Goal: Task Accomplishment & Management: Use online tool/utility

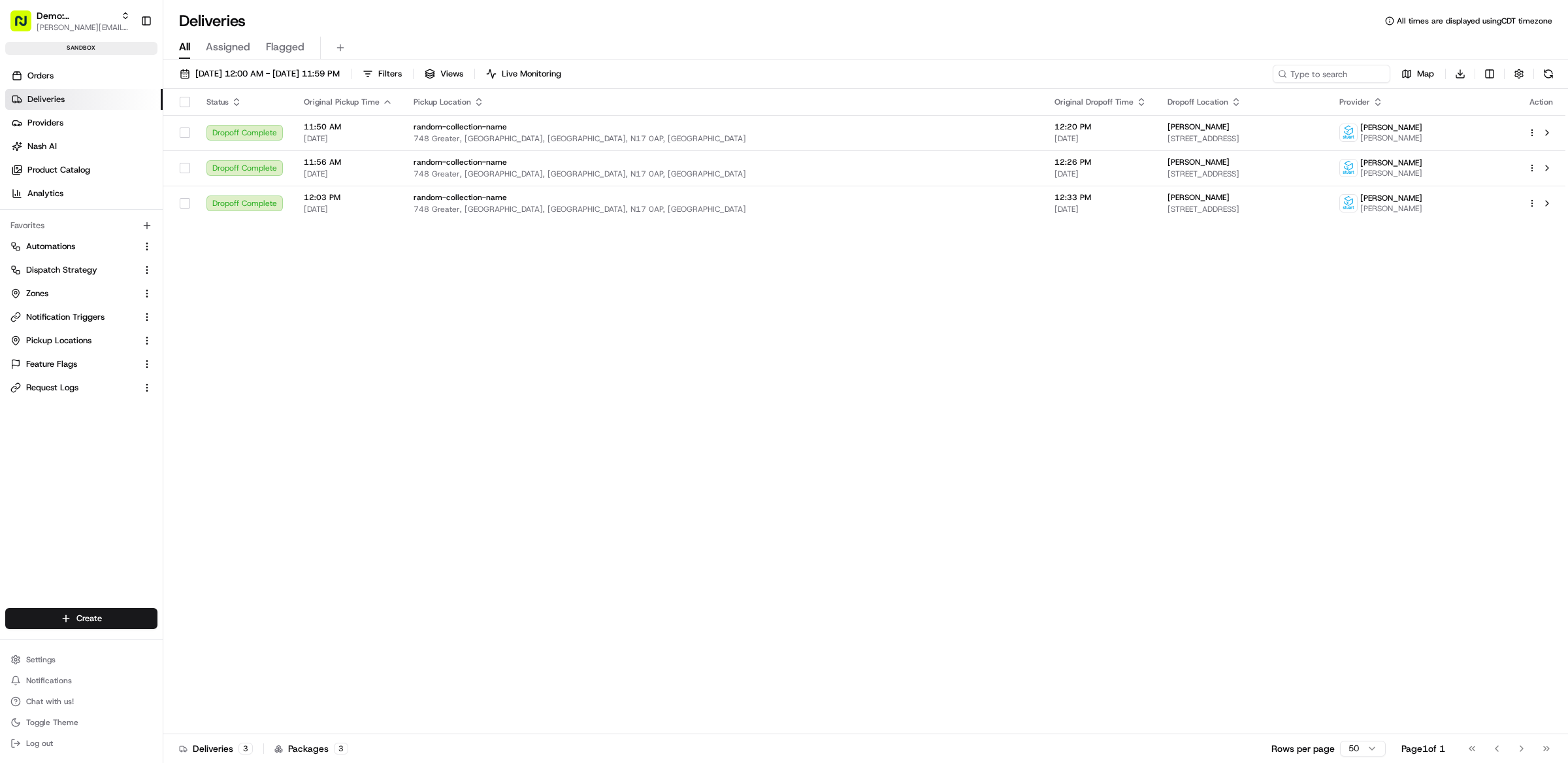
click at [596, 22] on div "Deliveries All times are displayed using CDT timezone" at bounding box center [866, 21] width 1405 height 21
click at [78, 35] on button "Demo: [PERSON_NAME] [PERSON_NAME][EMAIL_ADDRESS][DOMAIN_NAME]" at bounding box center [70, 21] width 130 height 31
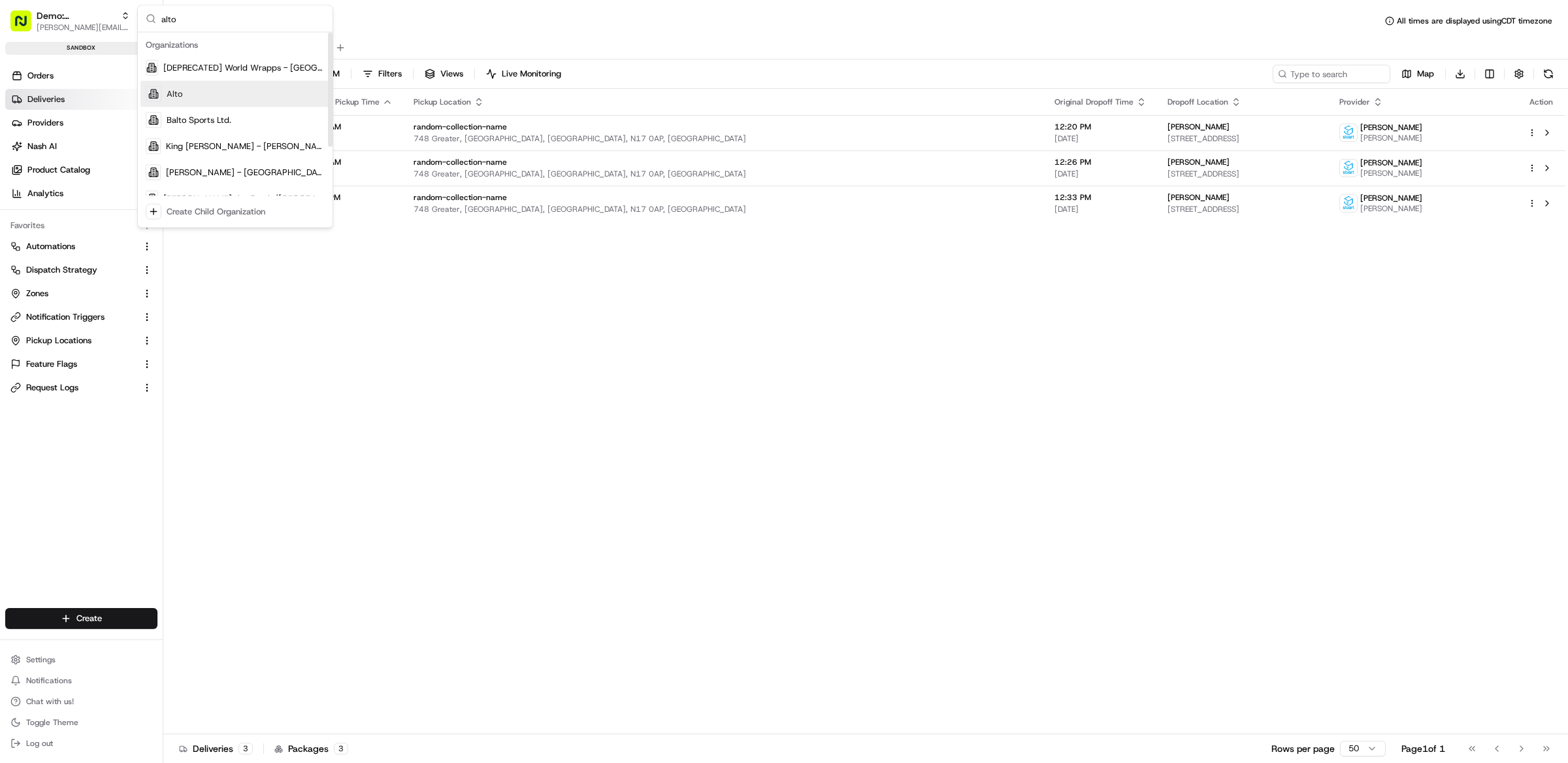
type input "alto"
click at [228, 99] on div "Alto" at bounding box center [235, 94] width 189 height 26
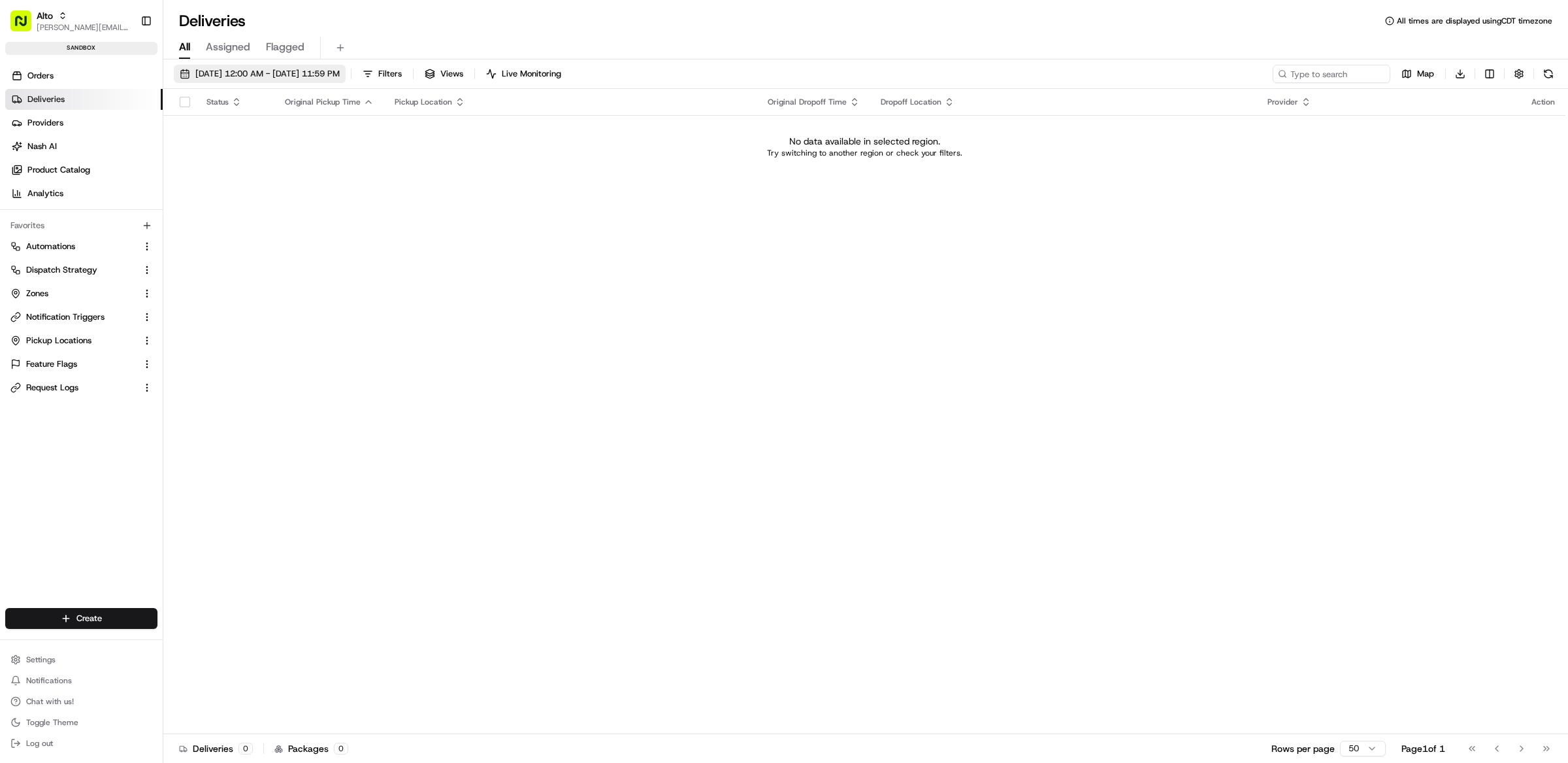
click at [288, 79] on span "[DATE] 12:00 AM - [DATE] 11:59 PM" at bounding box center [267, 74] width 144 height 12
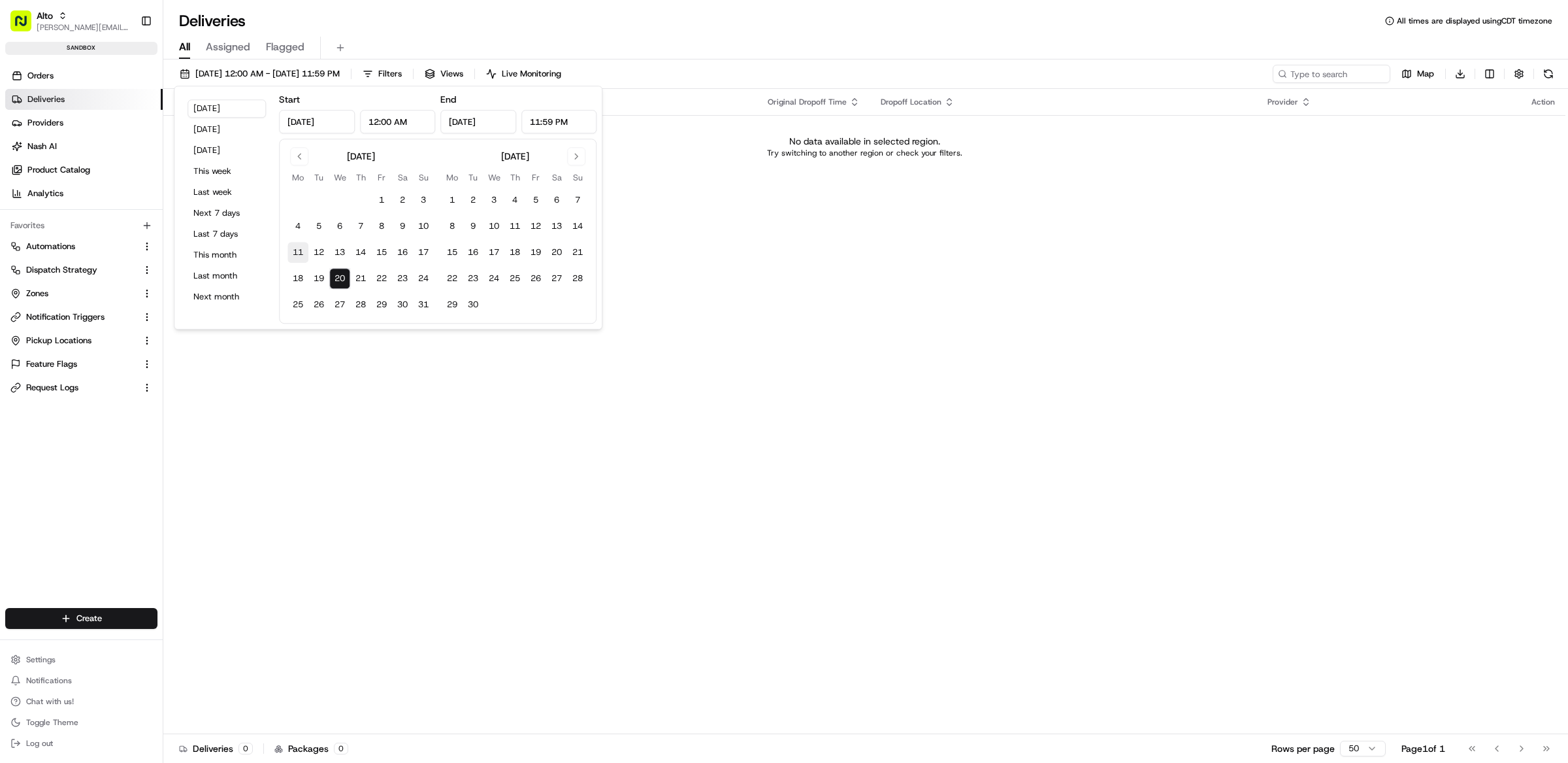
drag, startPoint x: 294, startPoint y: 252, endPoint x: 300, endPoint y: 250, distance: 6.3
click at [294, 252] on button "11" at bounding box center [298, 252] width 21 height 21
type input "[DATE]"
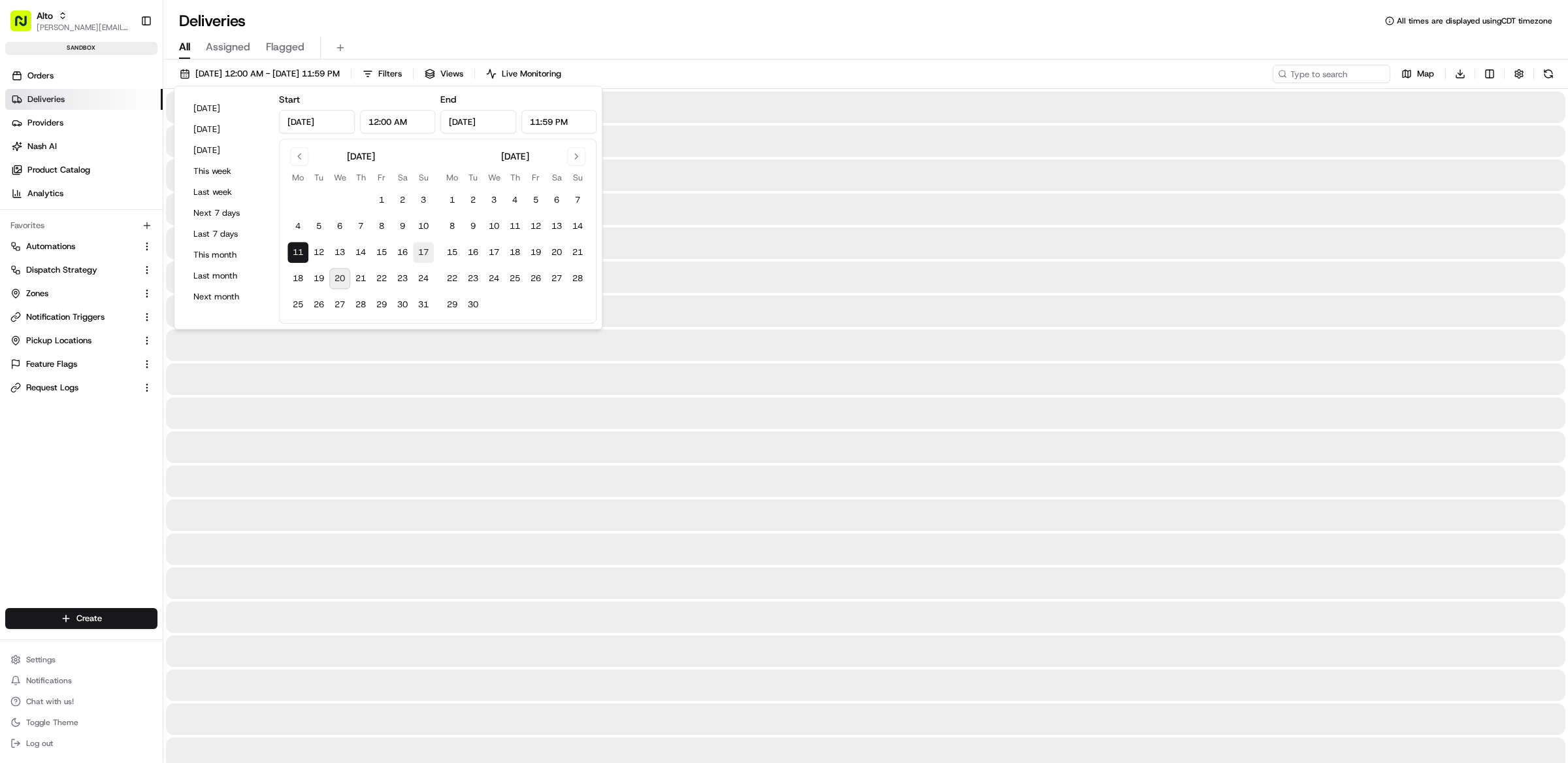
click at [419, 254] on button "17" at bounding box center [423, 252] width 21 height 21
type input "[DATE]"
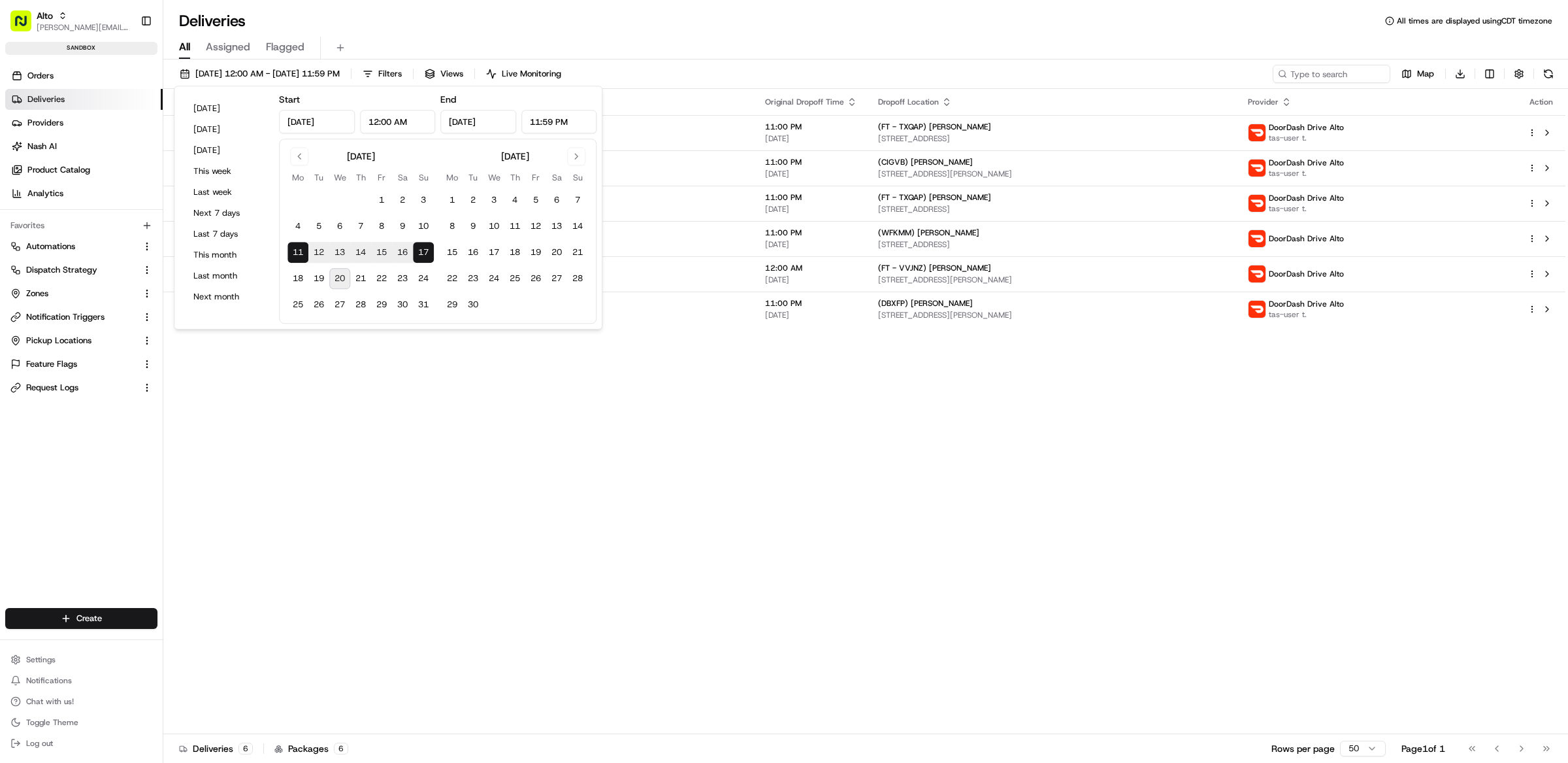
click at [651, 48] on div "All Assigned Flagged" at bounding box center [866, 48] width 1405 height 23
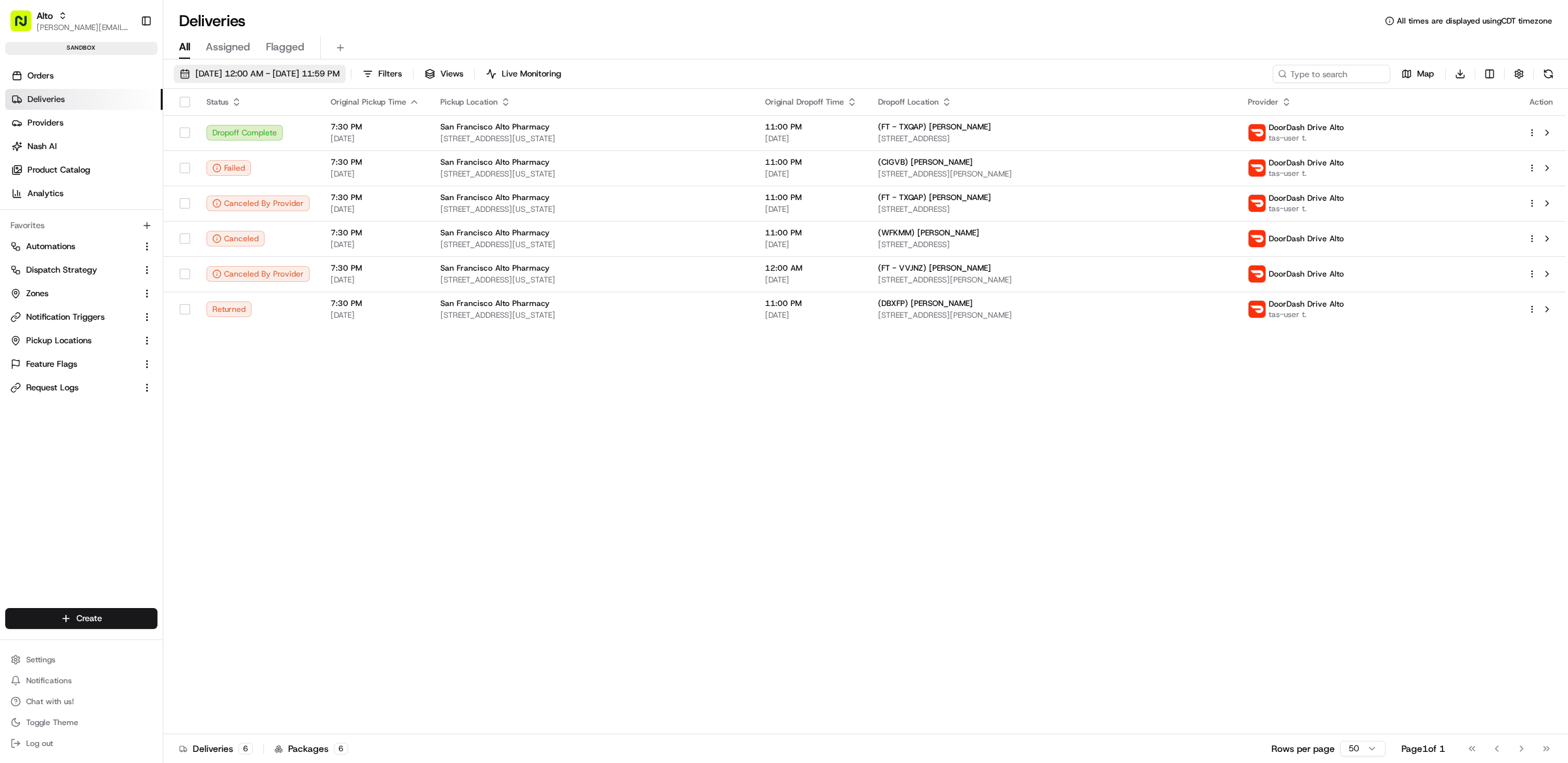
click at [247, 69] on span "[DATE] 12:00 AM - [DATE] 11:59 PM" at bounding box center [267, 74] width 144 height 12
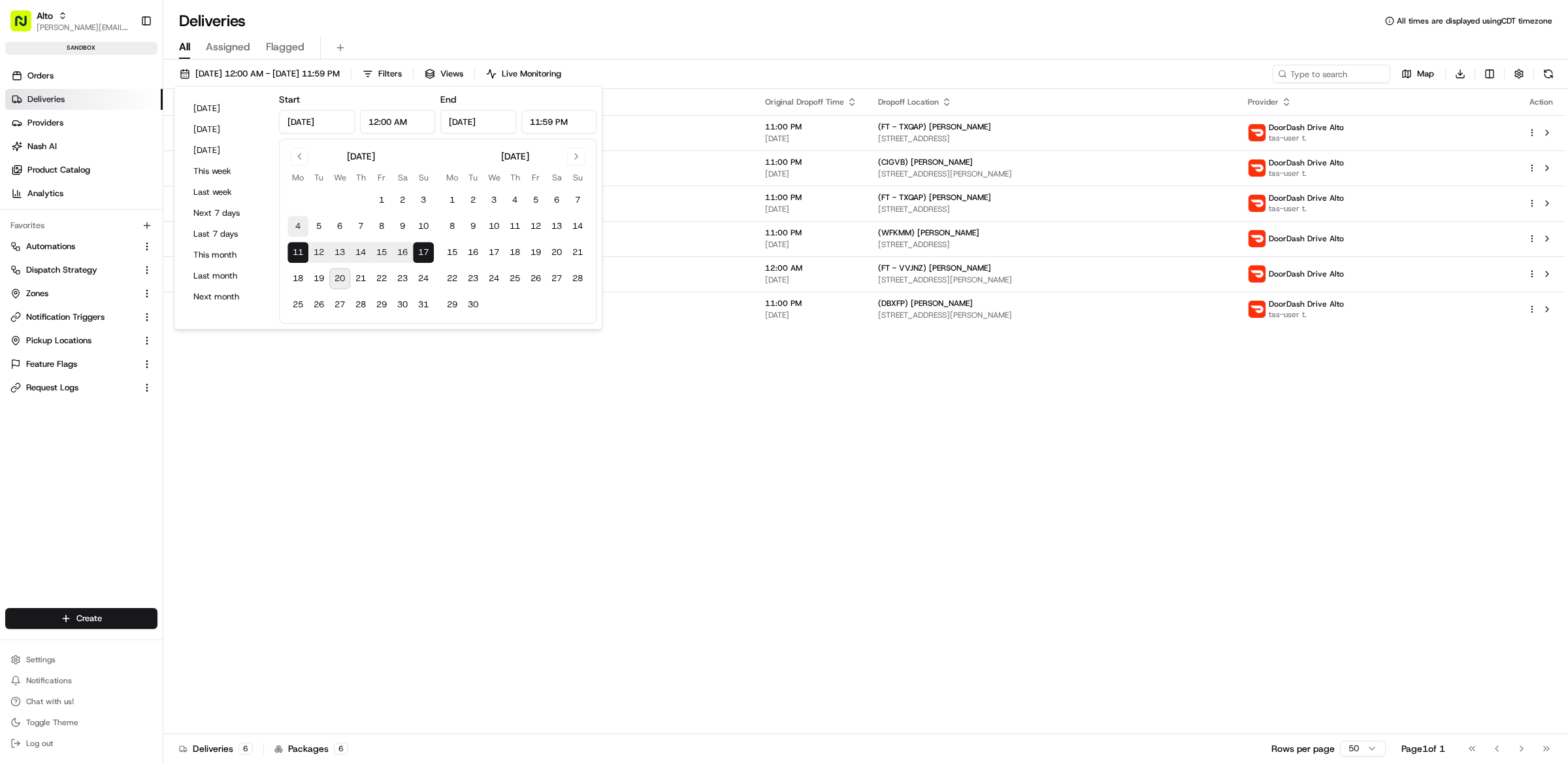
click at [300, 224] on button "4" at bounding box center [298, 226] width 21 height 21
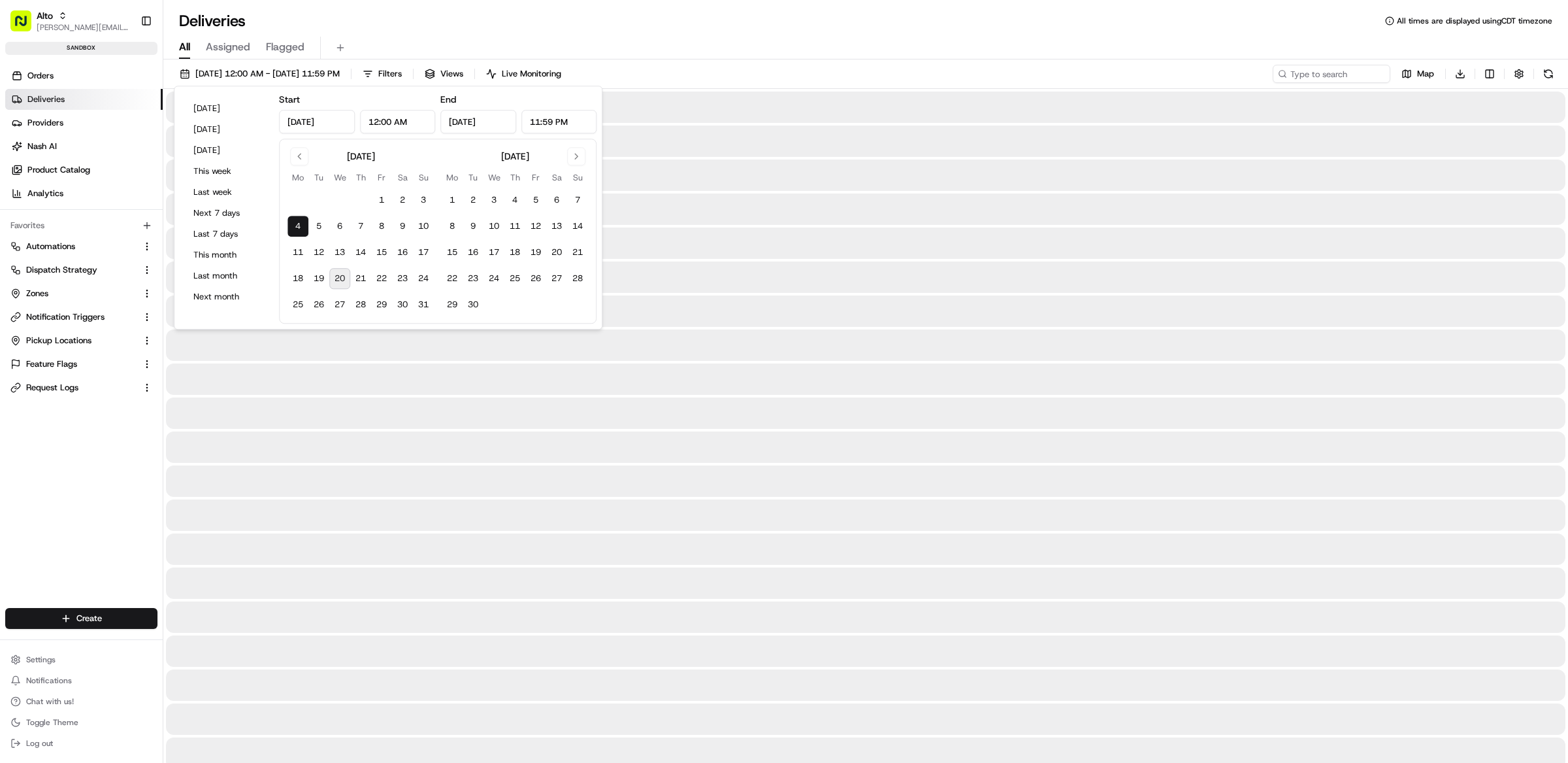
type input "[DATE]"
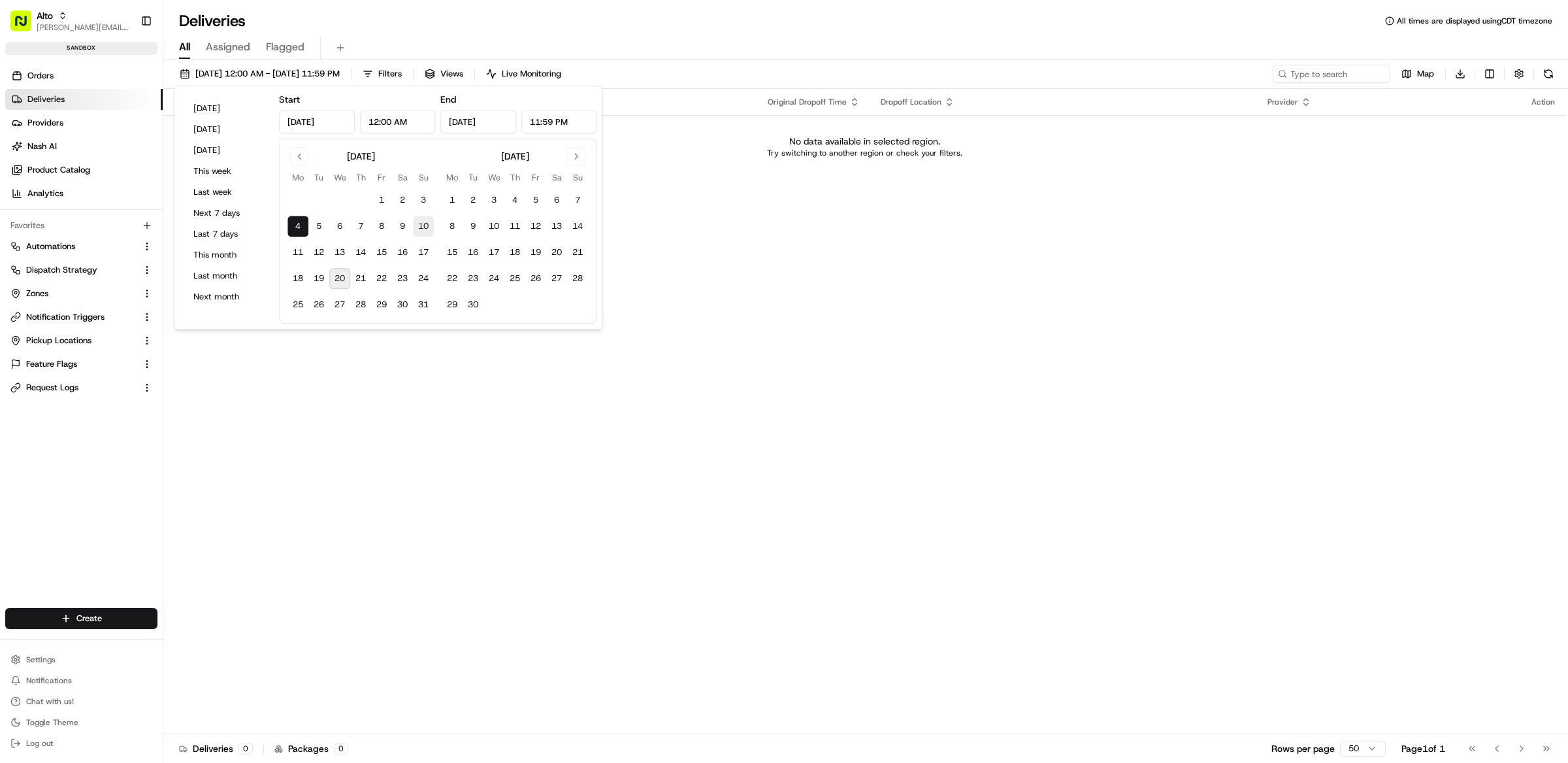
click at [428, 223] on button "10" at bounding box center [423, 226] width 21 height 21
type input "[DATE]"
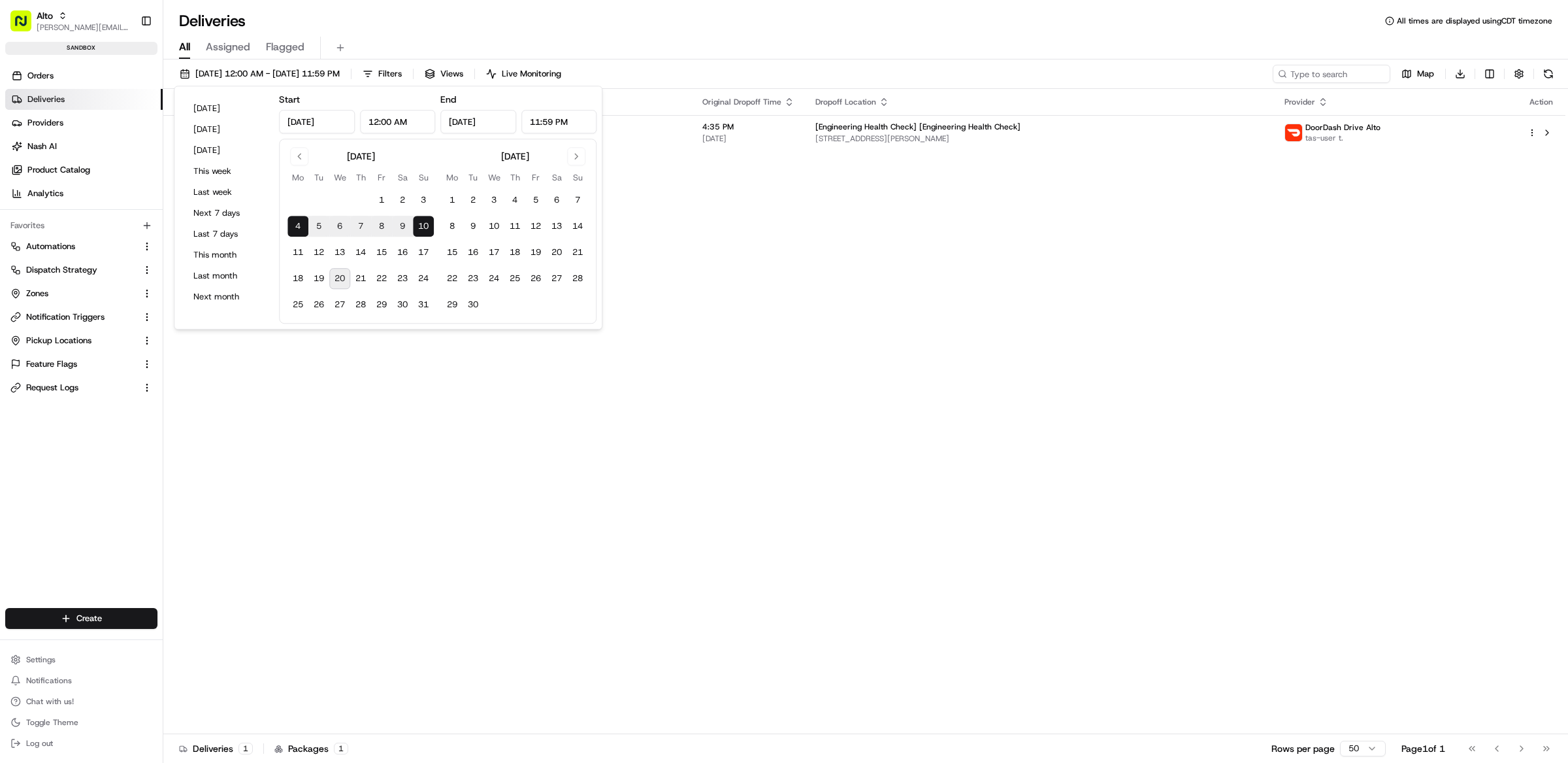
click at [1124, 290] on div "Status Original Pickup Time Pickup Location Original Dropoff Time Dropoff Locat…" at bounding box center [864, 411] width 1402 height 645
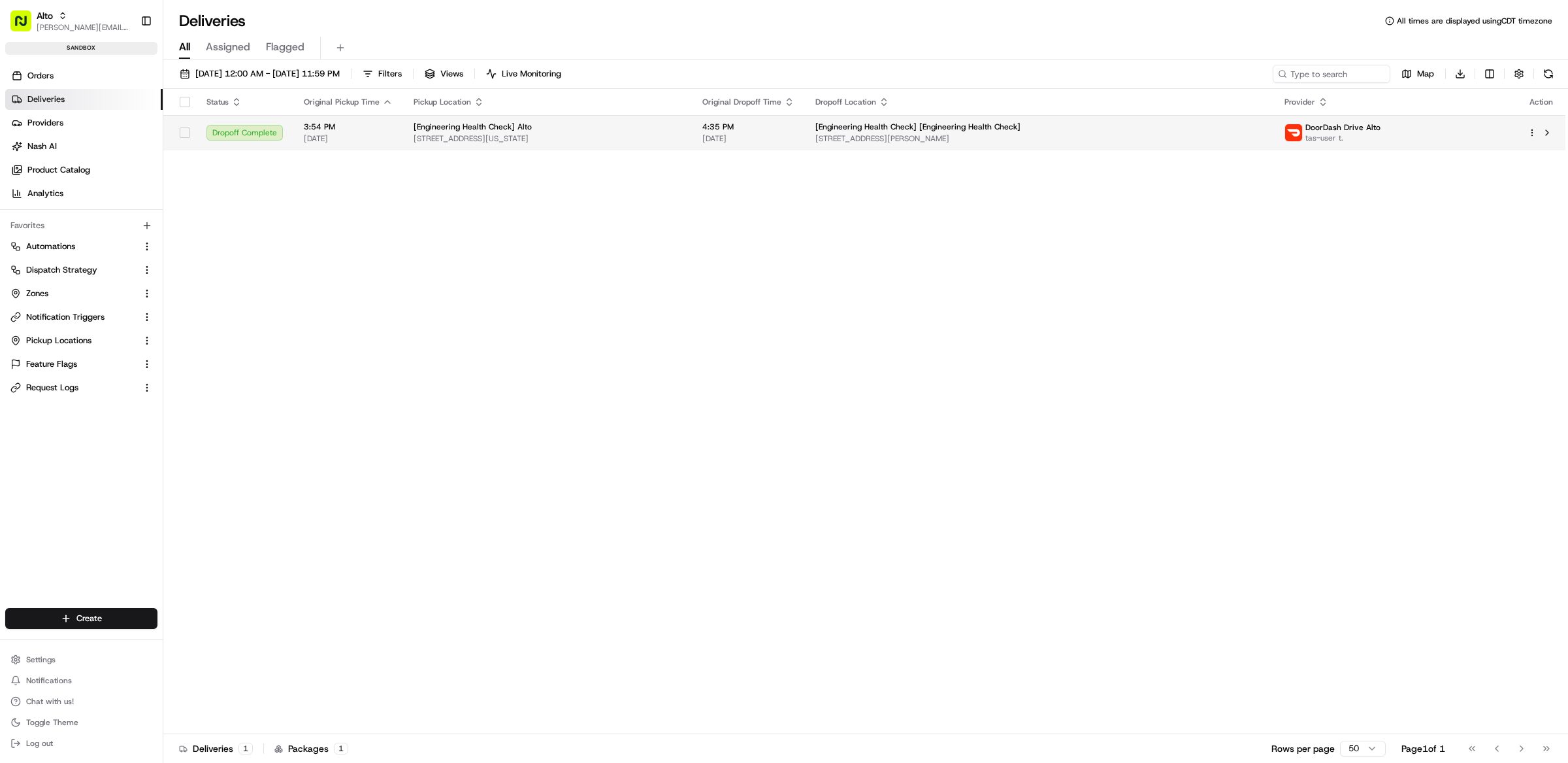
click at [1536, 126] on div at bounding box center [1540, 133] width 27 height 16
drag, startPoint x: 743, startPoint y: 275, endPoint x: 802, endPoint y: 274, distance: 59.0
click at [1532, 134] on html "Alto [EMAIL_ADDRESS][DOMAIN_NAME] Toggle Sidebar sandbox Orders Deliveries Prov…" at bounding box center [784, 381] width 1568 height 763
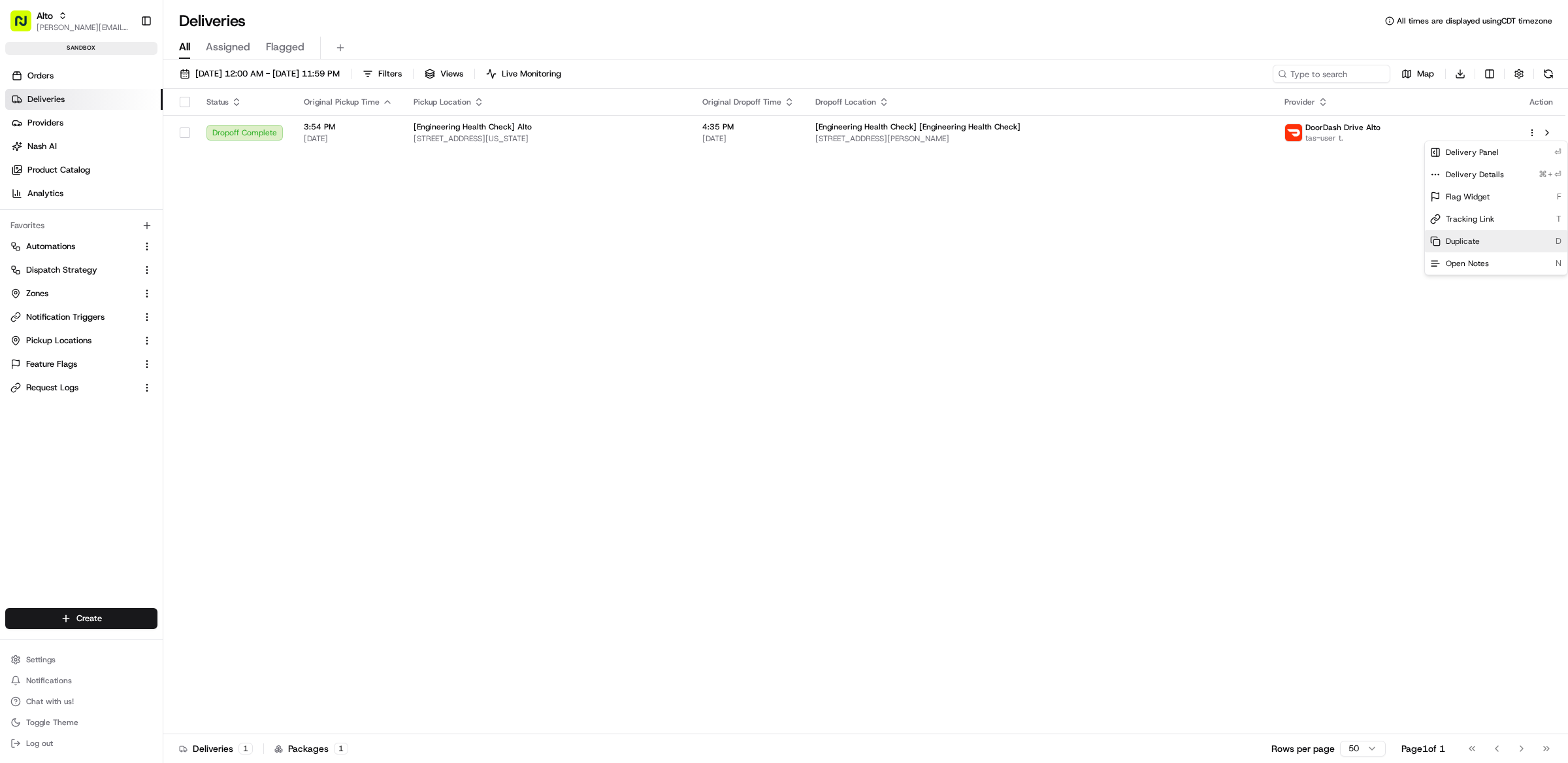
click at [1484, 240] on div "Duplicate D" at bounding box center [1495, 242] width 142 height 22
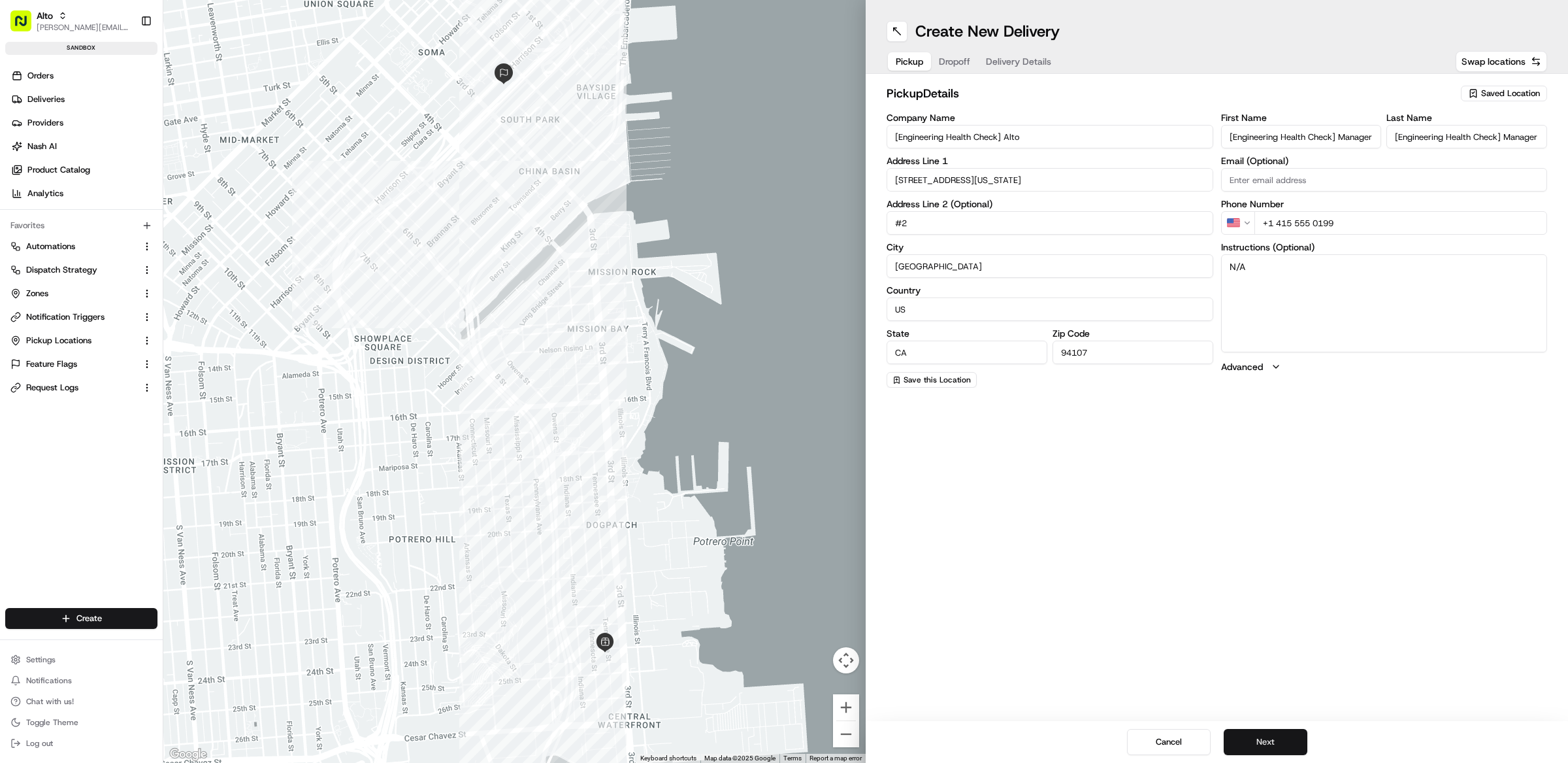
click at [1285, 746] on button "Next" at bounding box center [1265, 742] width 83 height 26
click at [1284, 746] on button "Next" at bounding box center [1265, 742] width 83 height 26
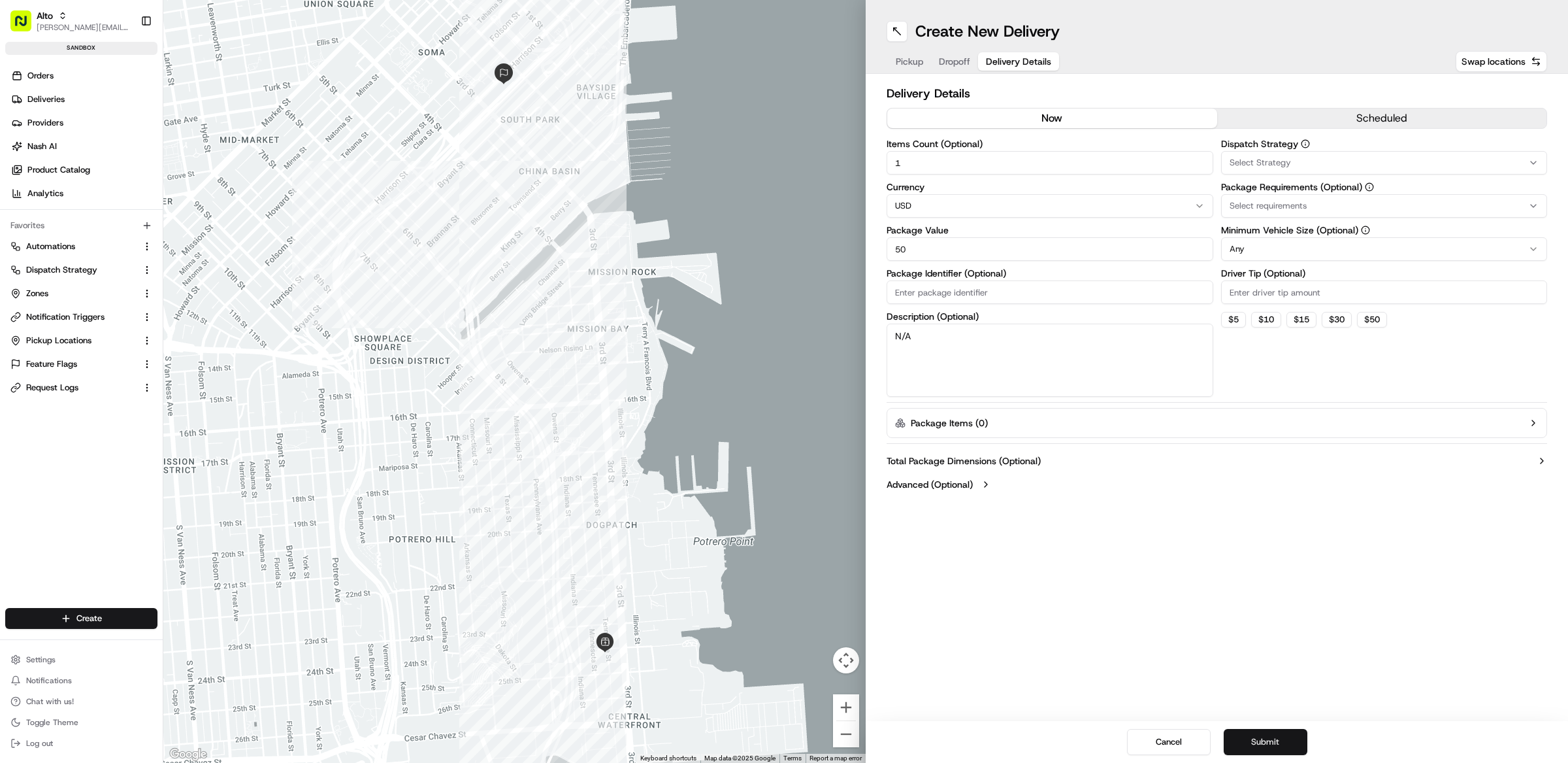
click at [1278, 750] on button "Submit" at bounding box center [1265, 742] width 83 height 26
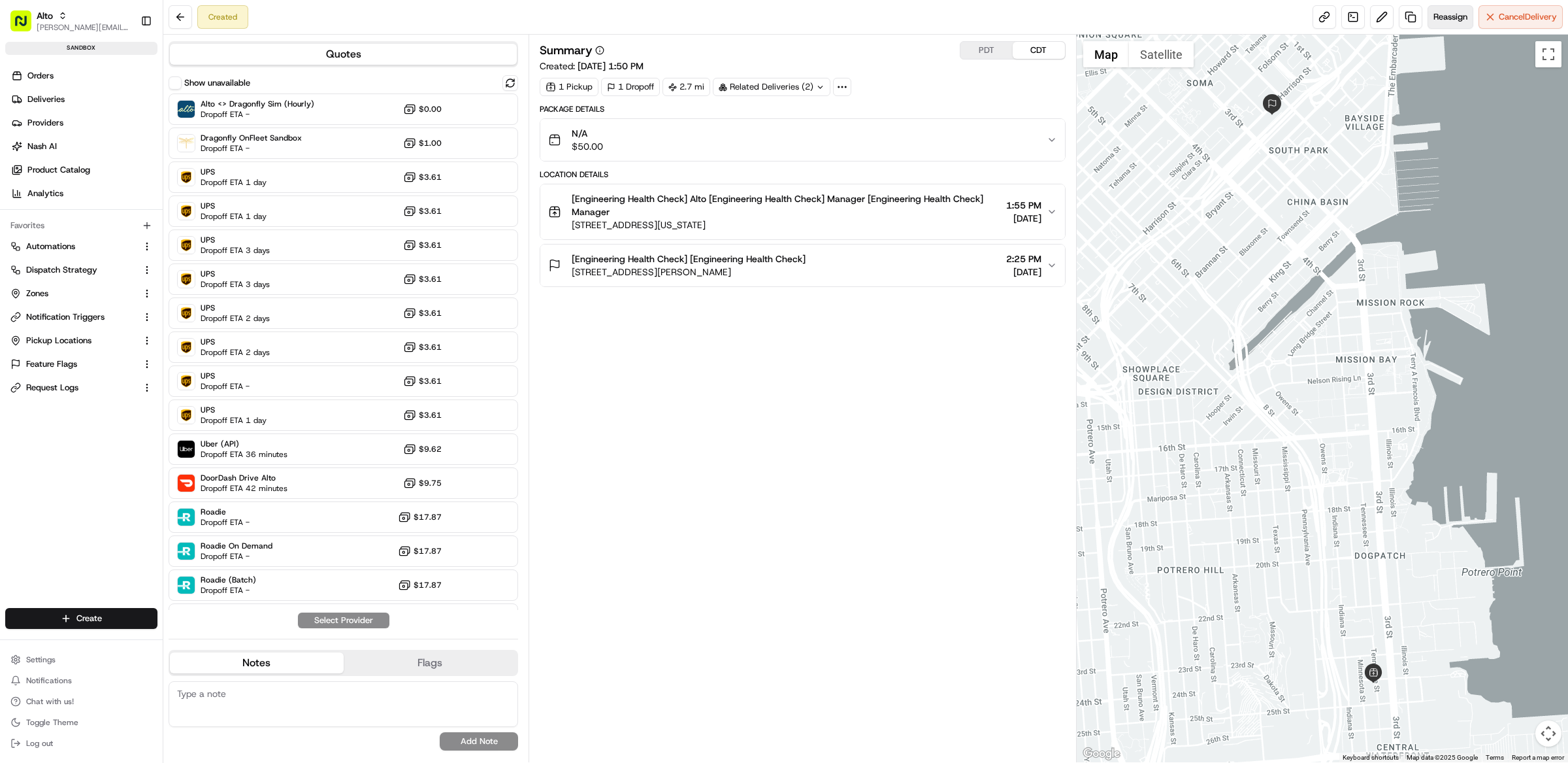
click at [1458, 18] on span "Reassign" at bounding box center [1450, 17] width 34 height 12
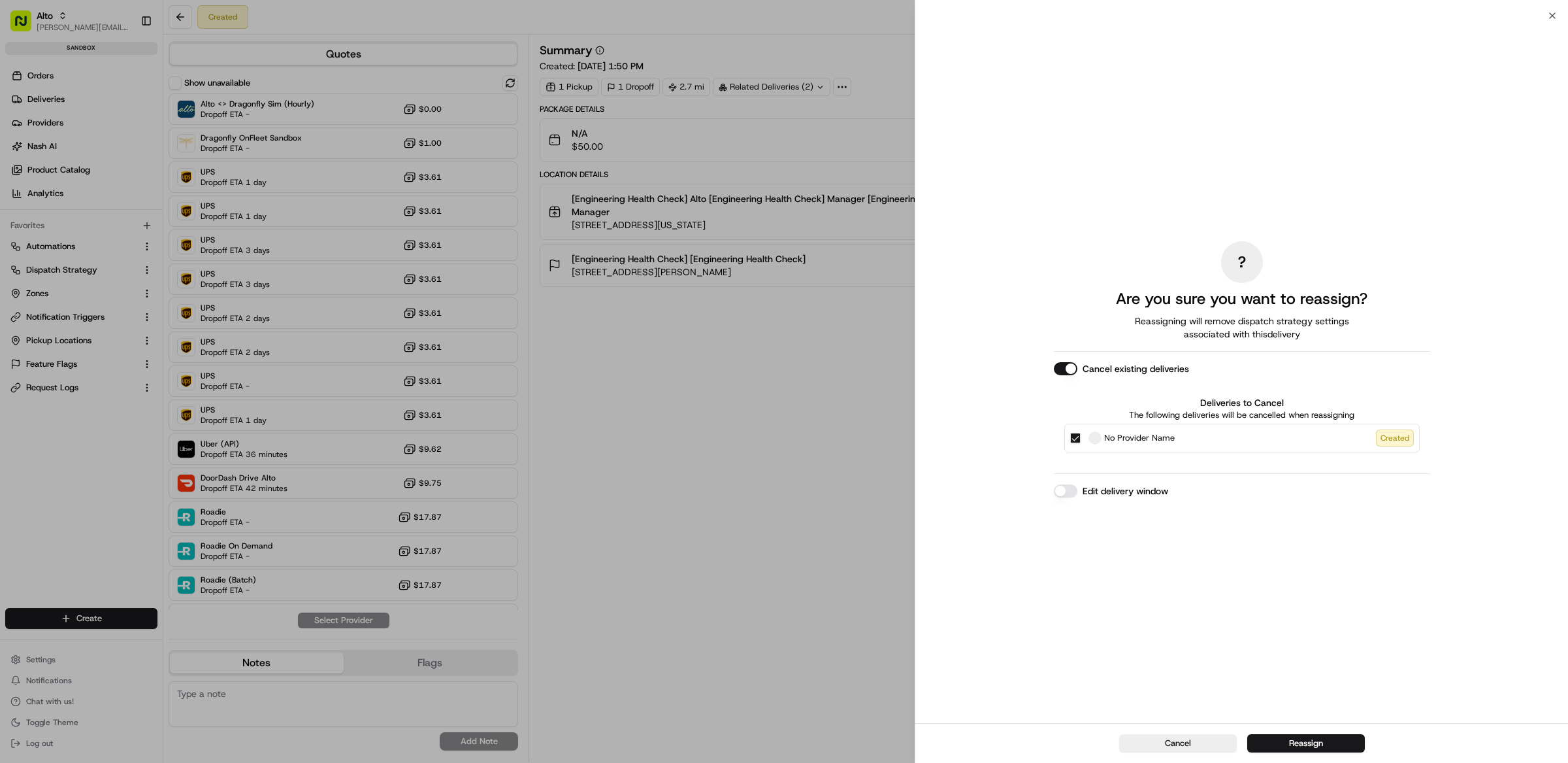
click at [1075, 367] on button "Cancel existing deliveries" at bounding box center [1065, 369] width 24 height 13
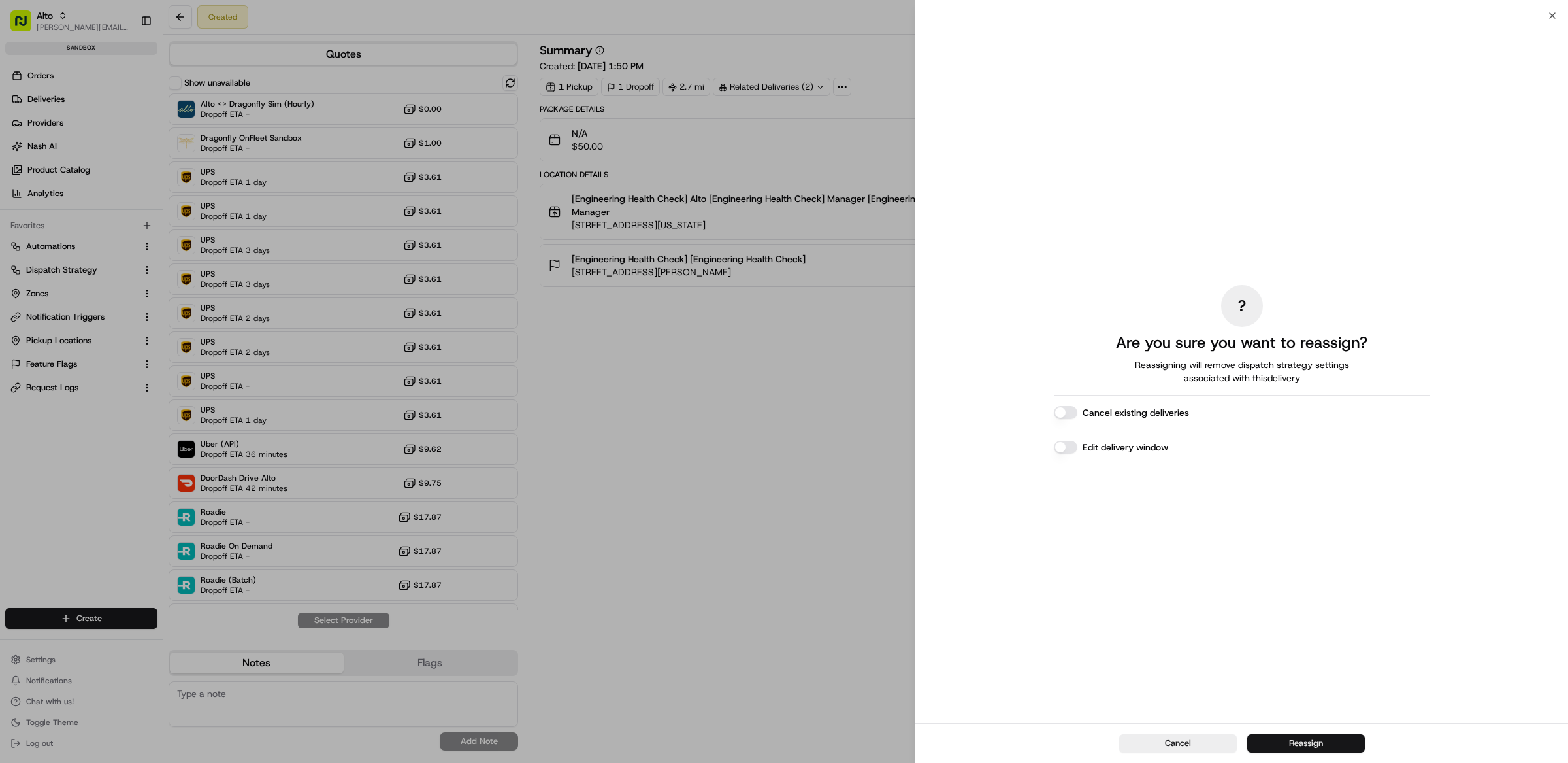
click at [1327, 748] on button "Reassign" at bounding box center [1306, 743] width 118 height 19
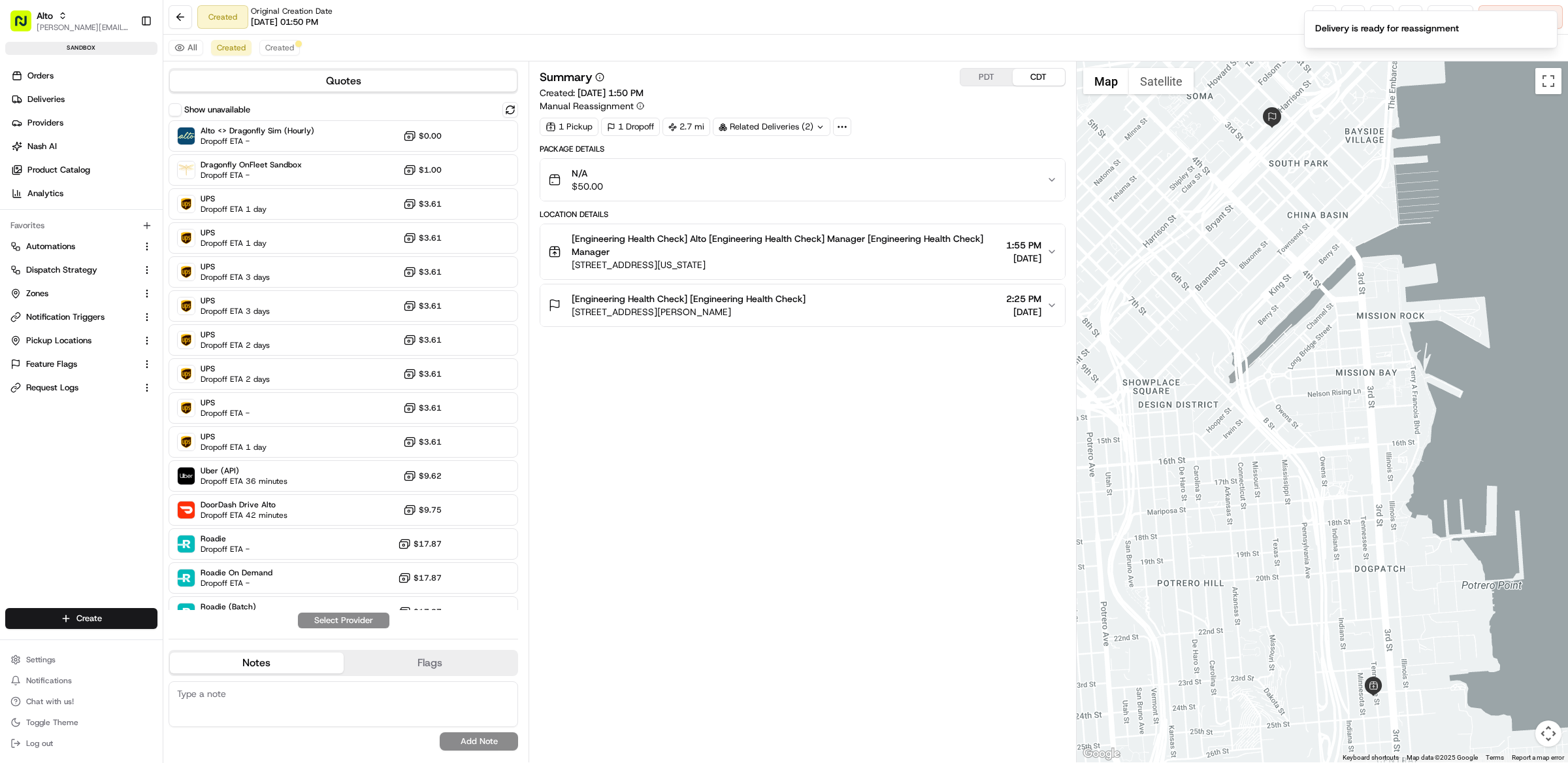
click at [733, 438] on div "Summary PDT CDT Created: 08/20/2025 1:50 PM Manual Reassignment 1 Pickup 1 Drop…" at bounding box center [802, 412] width 526 height 688
click at [281, 52] on span "Created" at bounding box center [279, 48] width 28 height 11
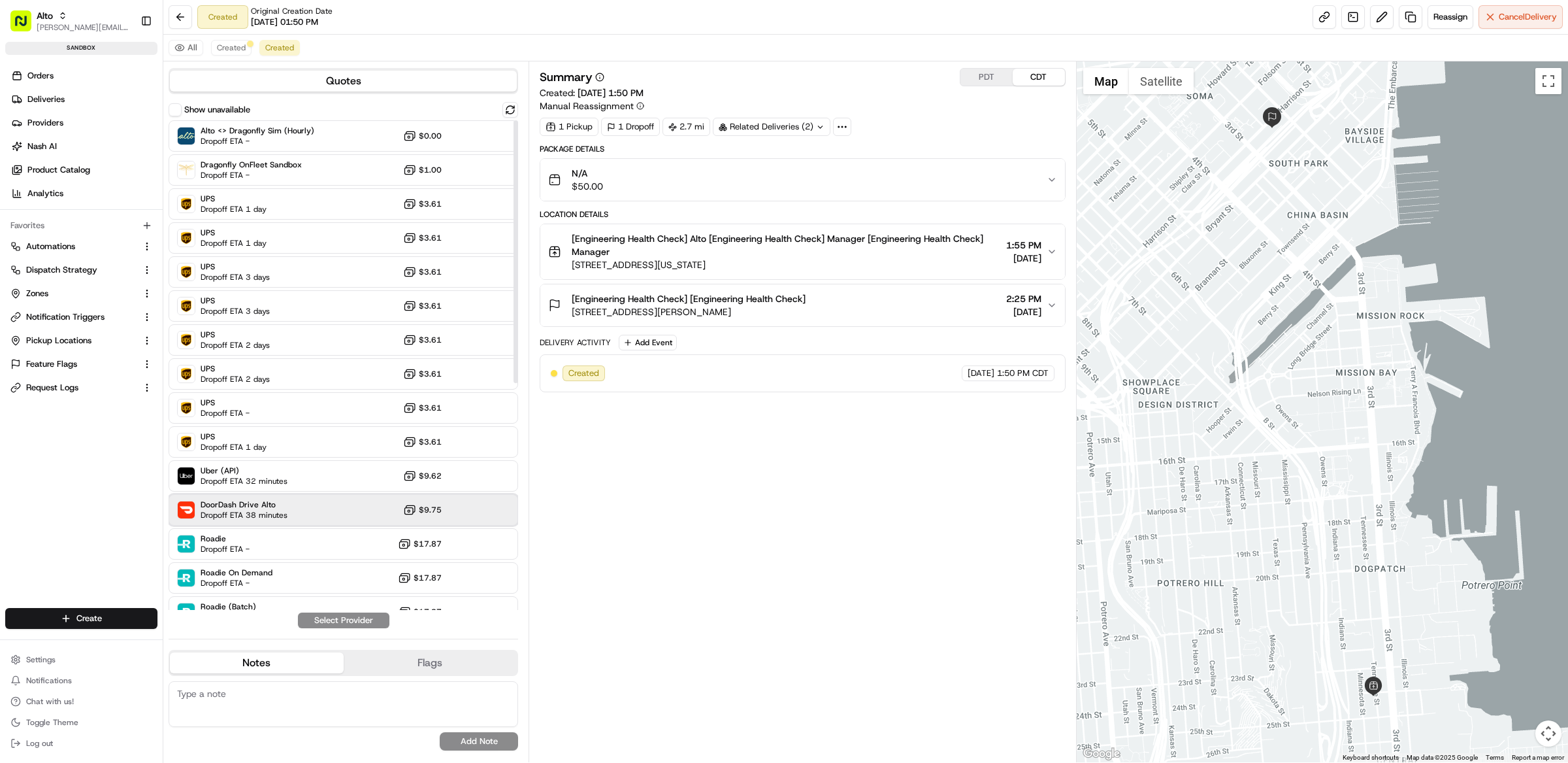
click at [257, 509] on span "DoorDash Drive Alto" at bounding box center [243, 505] width 87 height 11
click at [353, 624] on button "Assign Provider" at bounding box center [343, 621] width 93 height 16
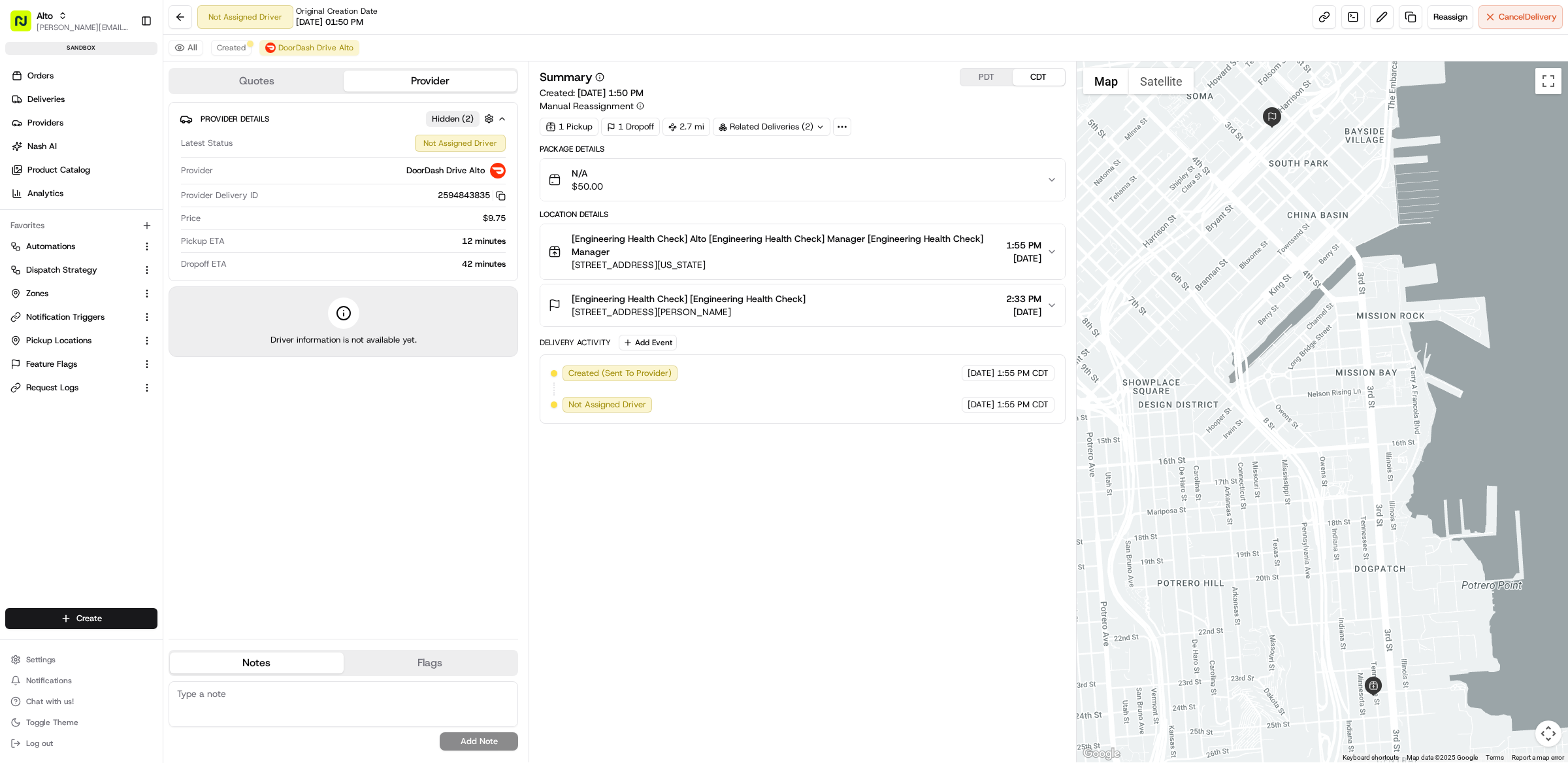
click at [583, 477] on div "Summary PDT CDT Created: 08/20/2025 1:50 PM Manual Reassignment 1 Pickup 1 Drop…" at bounding box center [802, 412] width 526 height 688
click at [820, 496] on div "Summary PDT CDT Created: 08/20/2025 1:50 PM Manual Reassignment 1 Pickup 1 Drop…" at bounding box center [802, 412] width 526 height 688
click at [227, 48] on span "Created" at bounding box center [231, 48] width 28 height 11
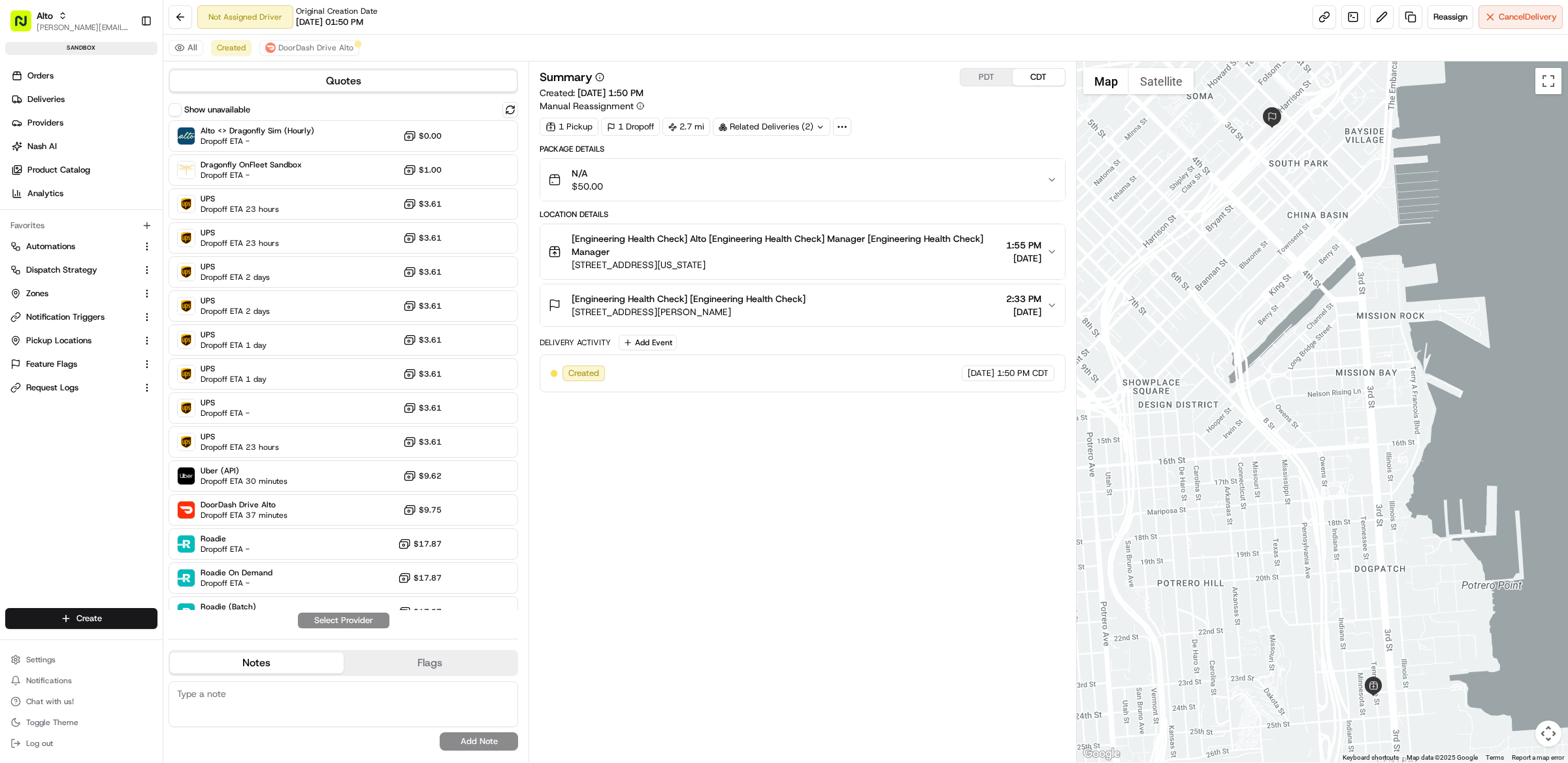
click at [807, 549] on div "Summary PDT CDT Created: 08/20/2025 1:50 PM Manual Reassignment 1 Pickup 1 Drop…" at bounding box center [802, 412] width 526 height 688
click at [730, 54] on div "All Created DoorDash Drive Alto" at bounding box center [866, 48] width 1405 height 26
click at [238, 44] on span "Created" at bounding box center [231, 48] width 28 height 11
click at [241, 50] on span "Created" at bounding box center [231, 48] width 28 height 11
click at [733, 513] on div "Summary PDT CDT Created: 08/20/2025 1:50 PM Manual Reassignment 1 Pickup 1 Drop…" at bounding box center [802, 412] width 526 height 688
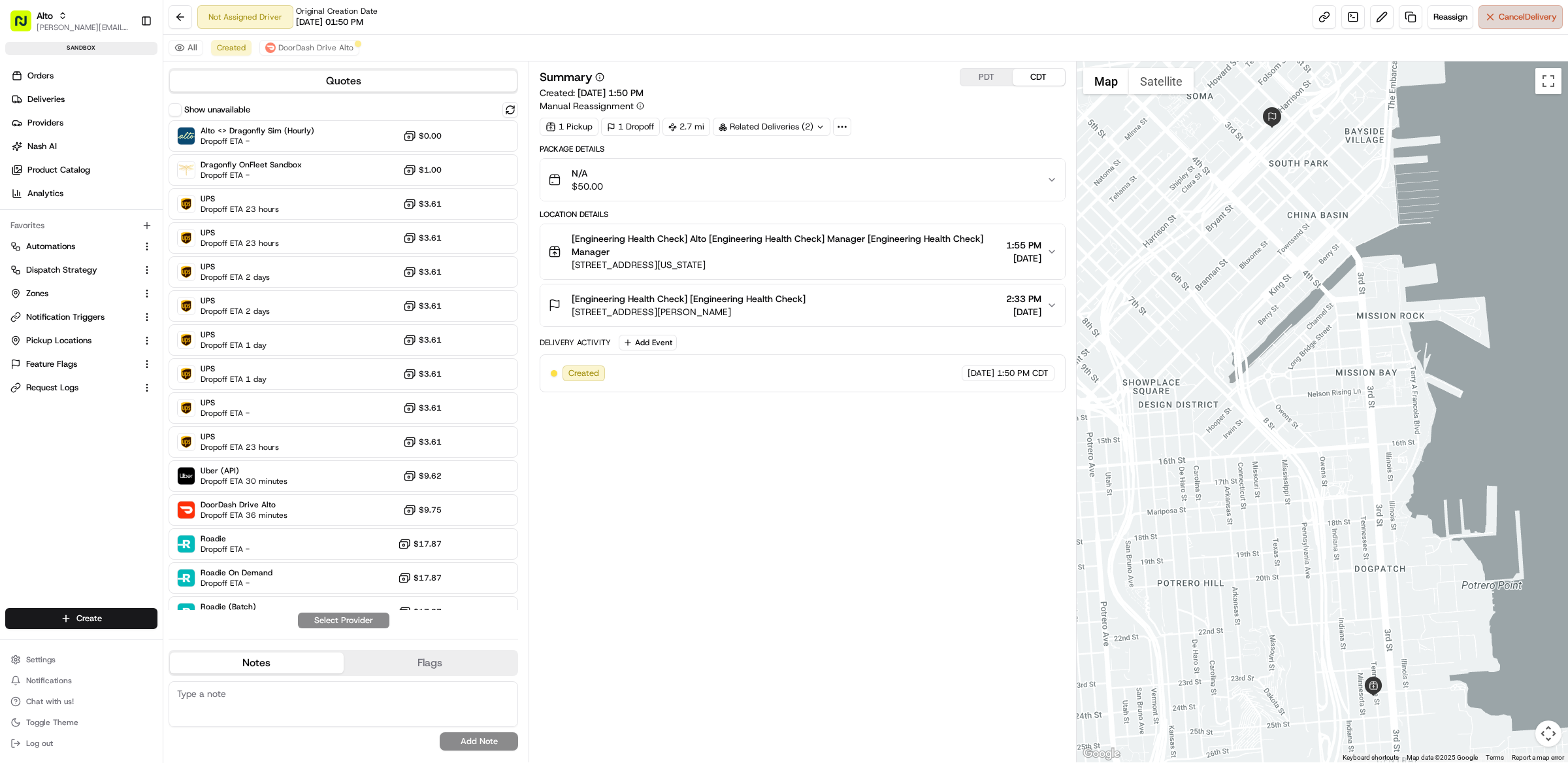
click at [1507, 26] on button "Cancel Delivery" at bounding box center [1520, 17] width 84 height 24
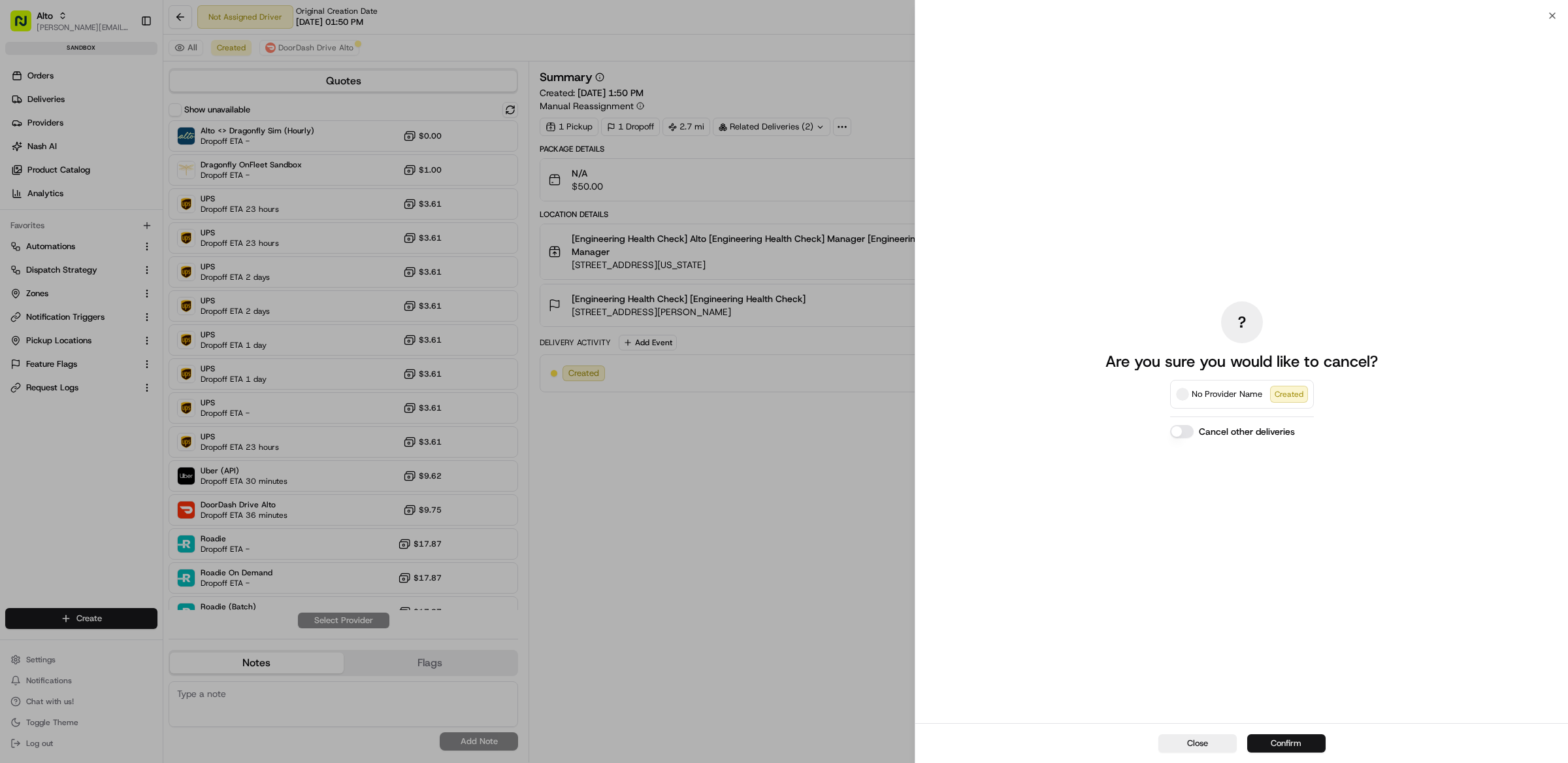
click at [1310, 744] on button "Confirm" at bounding box center [1286, 743] width 79 height 19
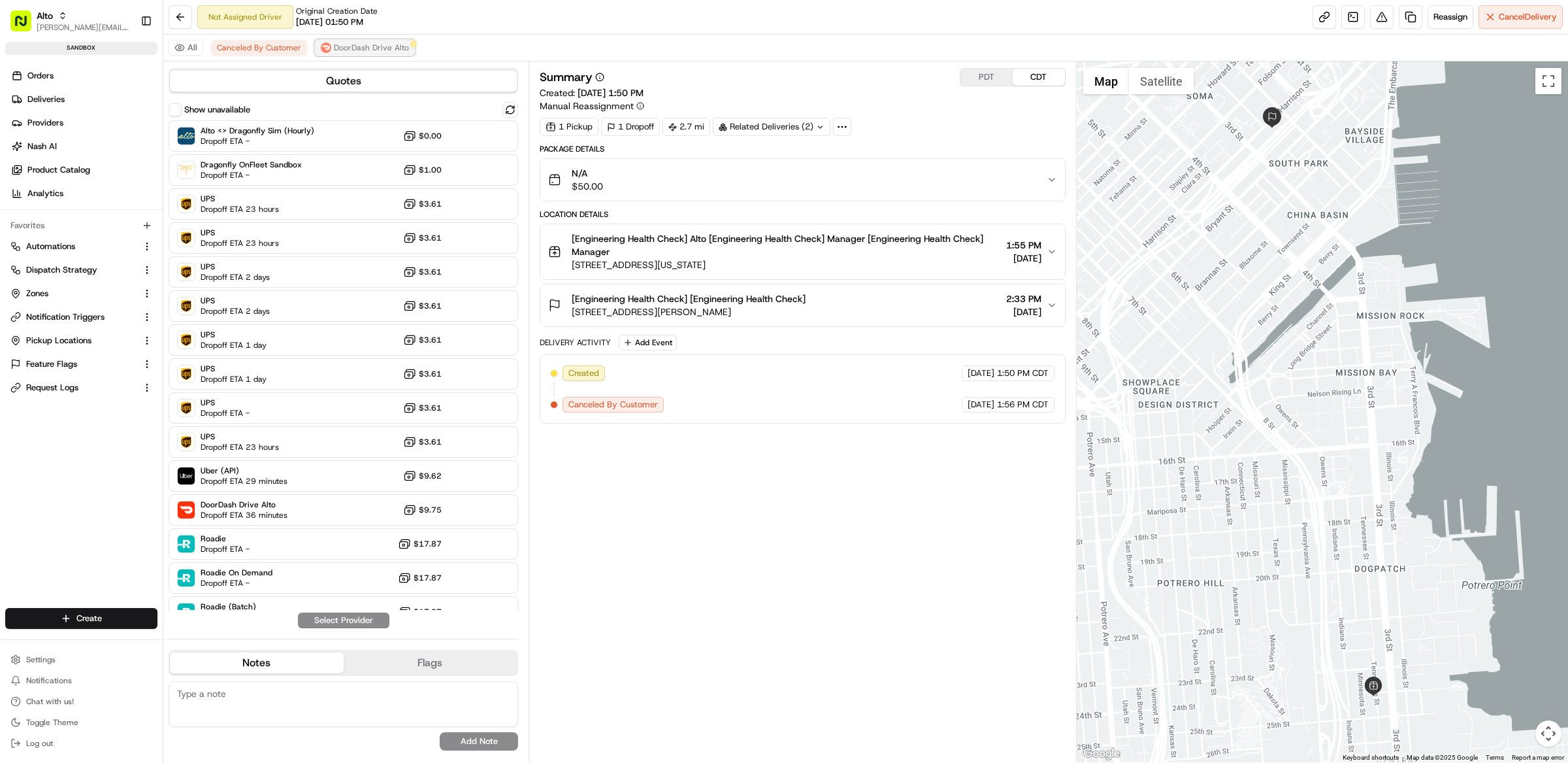
click at [368, 47] on span "DoorDash Drive Alto" at bounding box center [372, 48] width 75 height 11
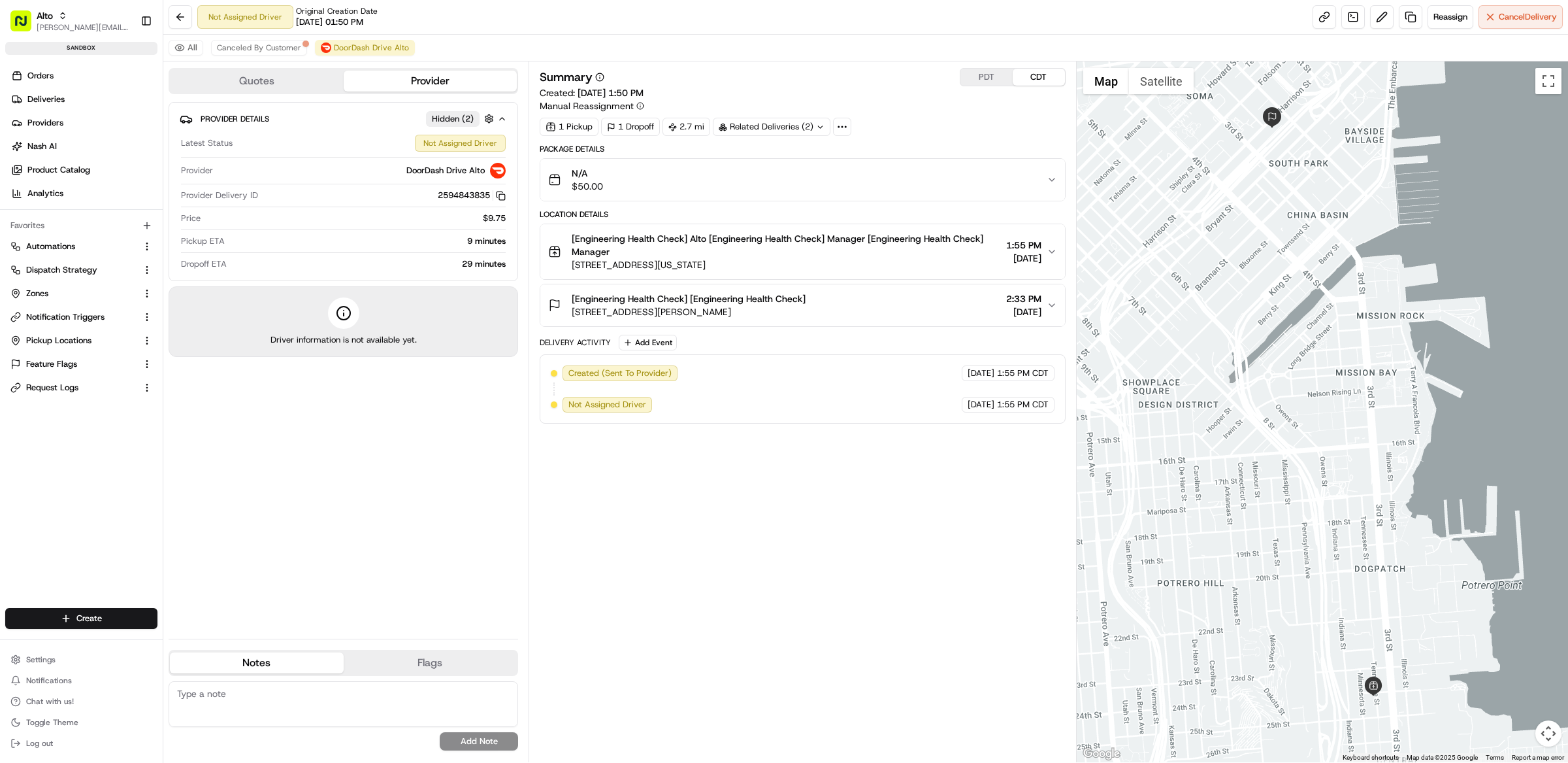
click at [794, 87] on div "Summary PDT CDT Created: 08/20/2025 1:50 PM Manual Reassignment" at bounding box center [802, 90] width 526 height 44
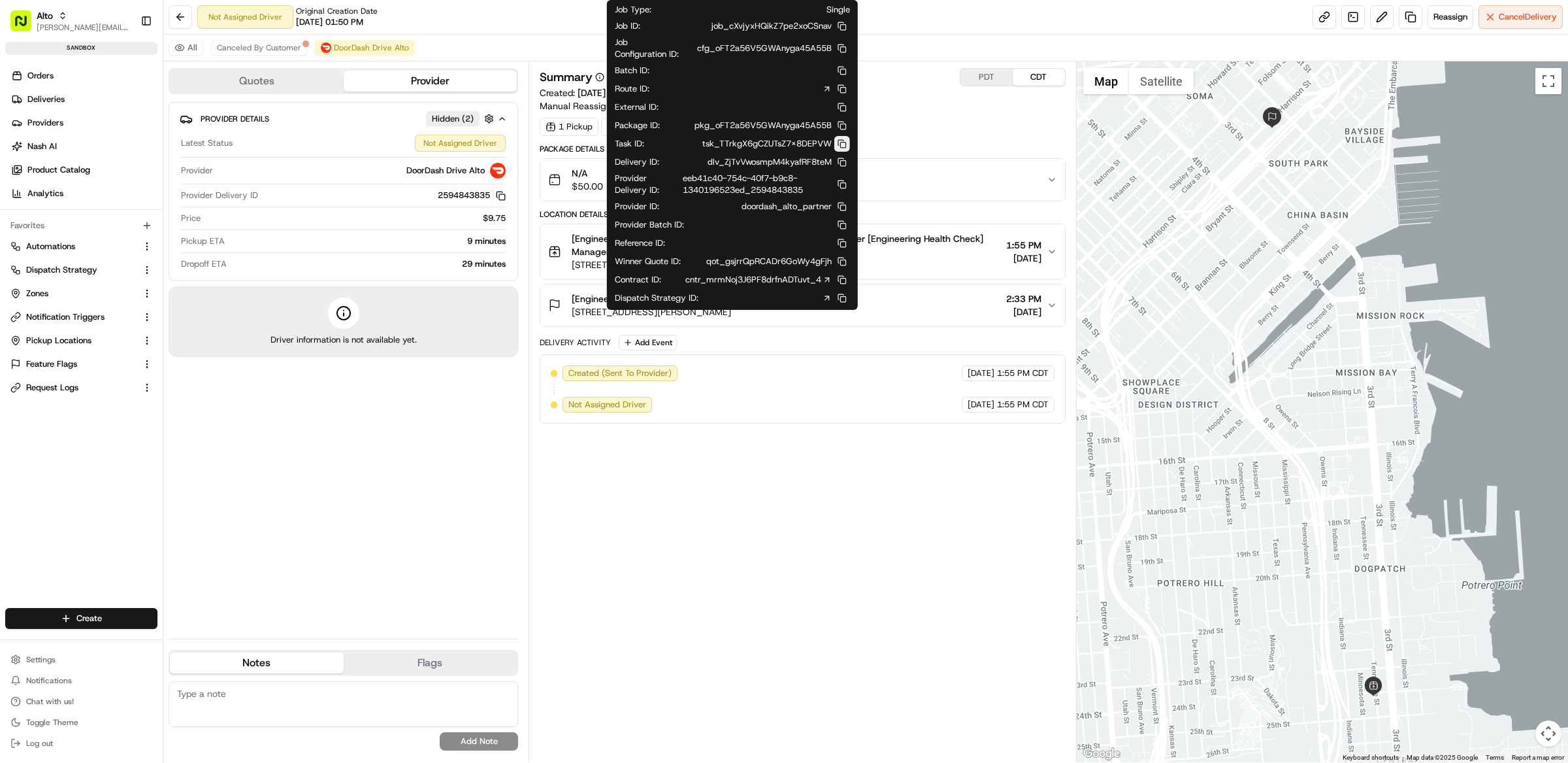
click at [841, 146] on button at bounding box center [842, 144] width 16 height 16
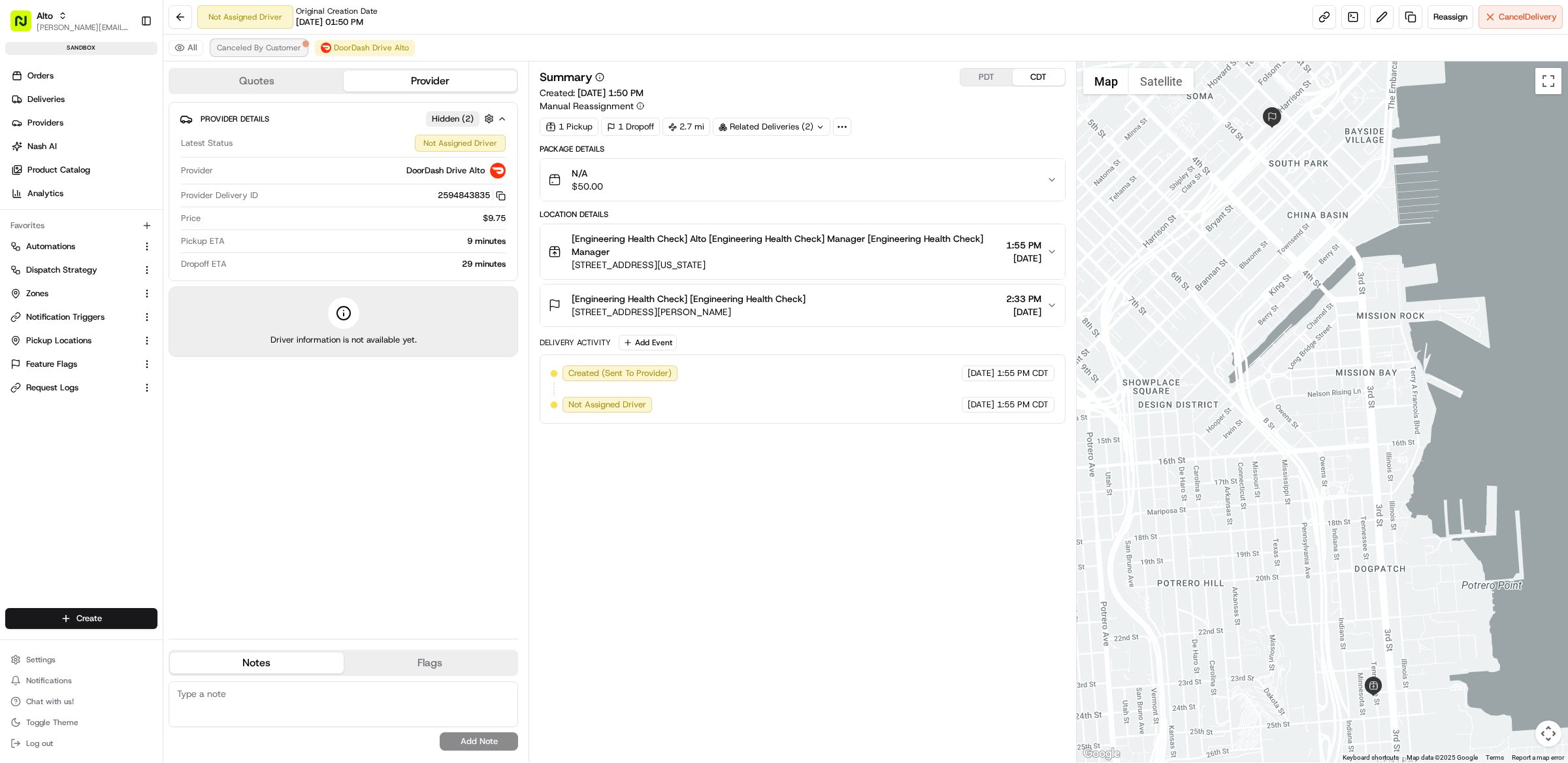
click at [256, 47] on span "Canceled By Customer" at bounding box center [259, 48] width 84 height 11
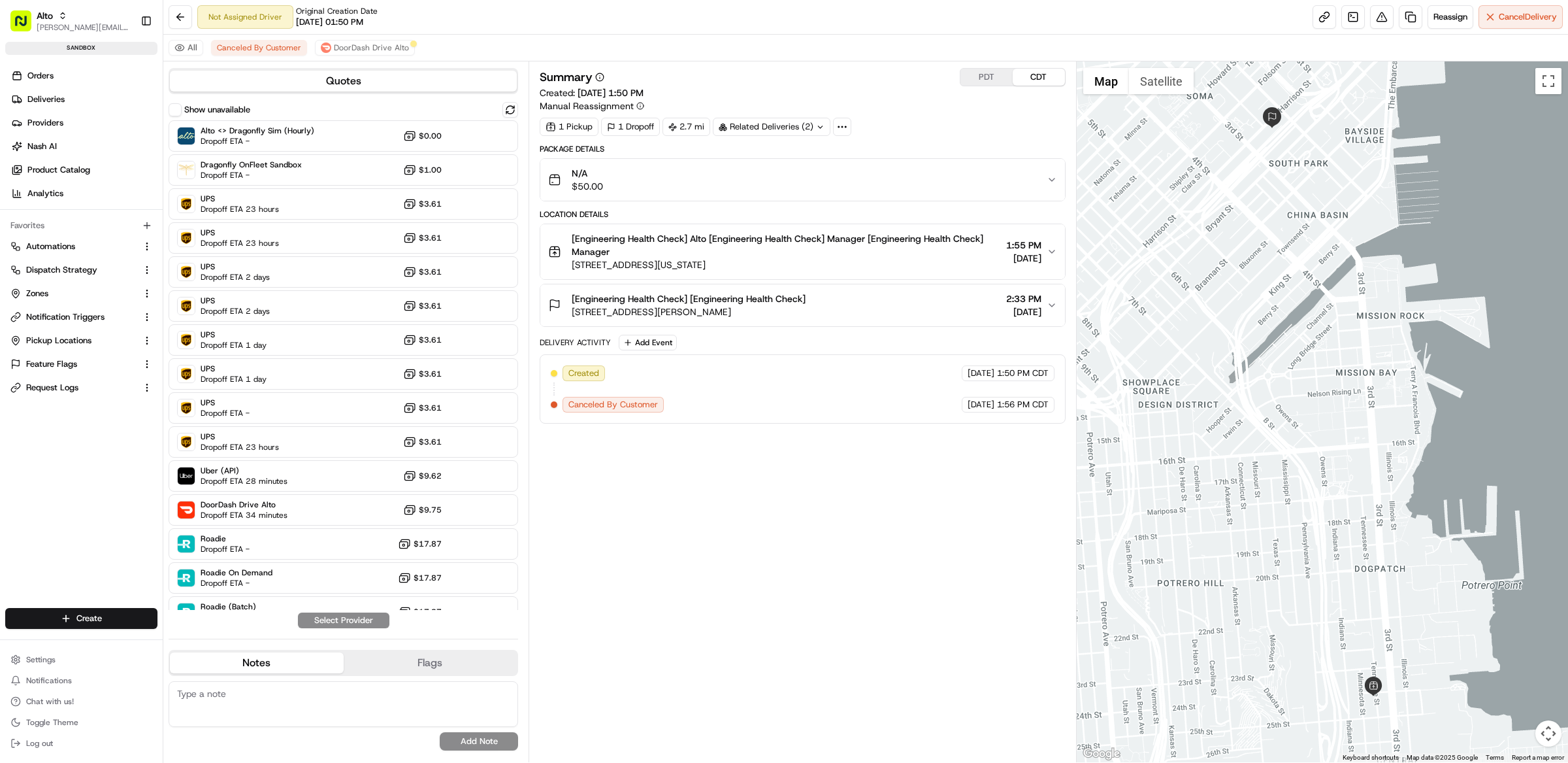
click at [634, 70] on div "Summary PDT CDT" at bounding box center [802, 77] width 526 height 19
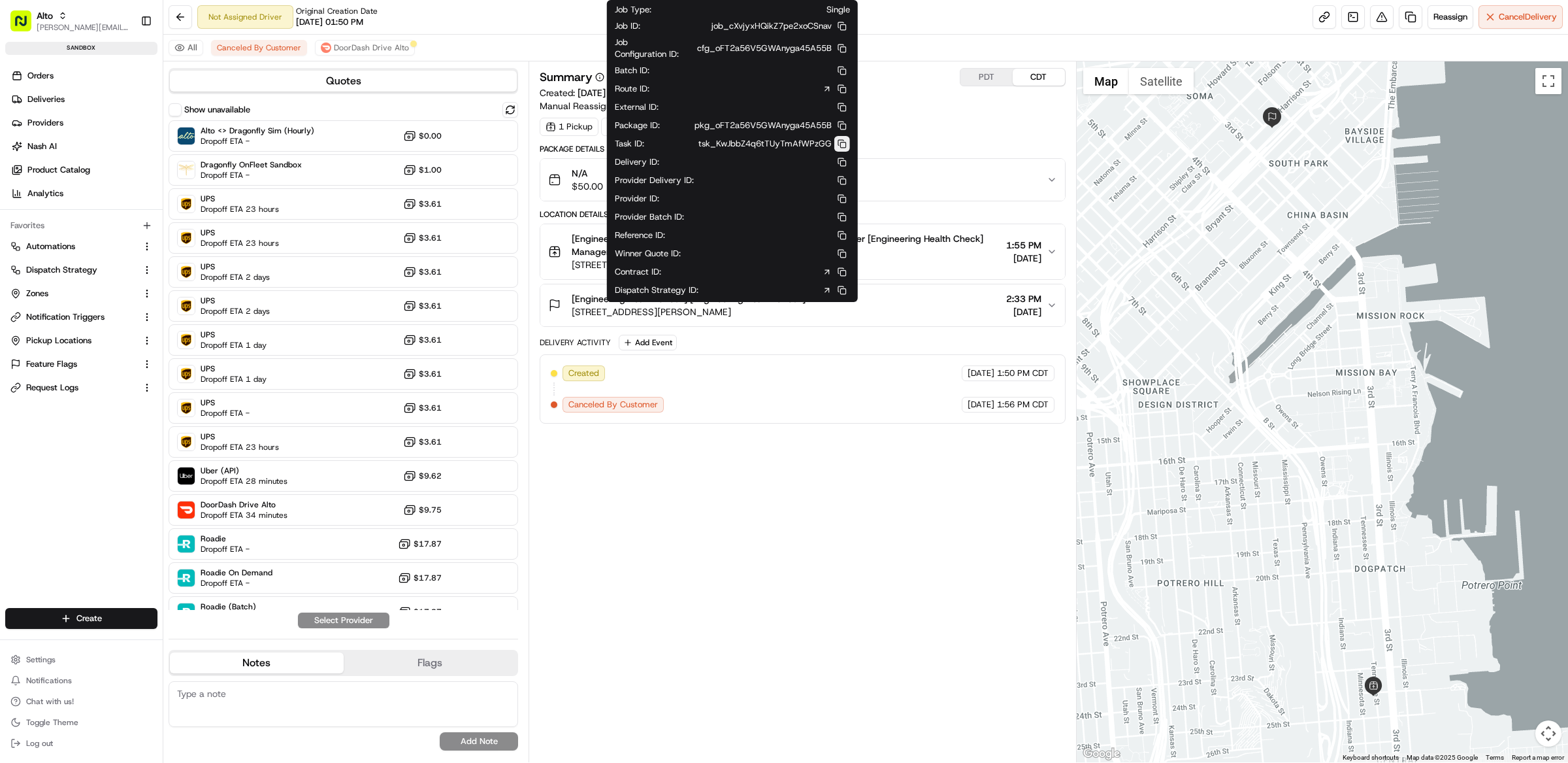
click at [843, 144] on button at bounding box center [842, 144] width 16 height 16
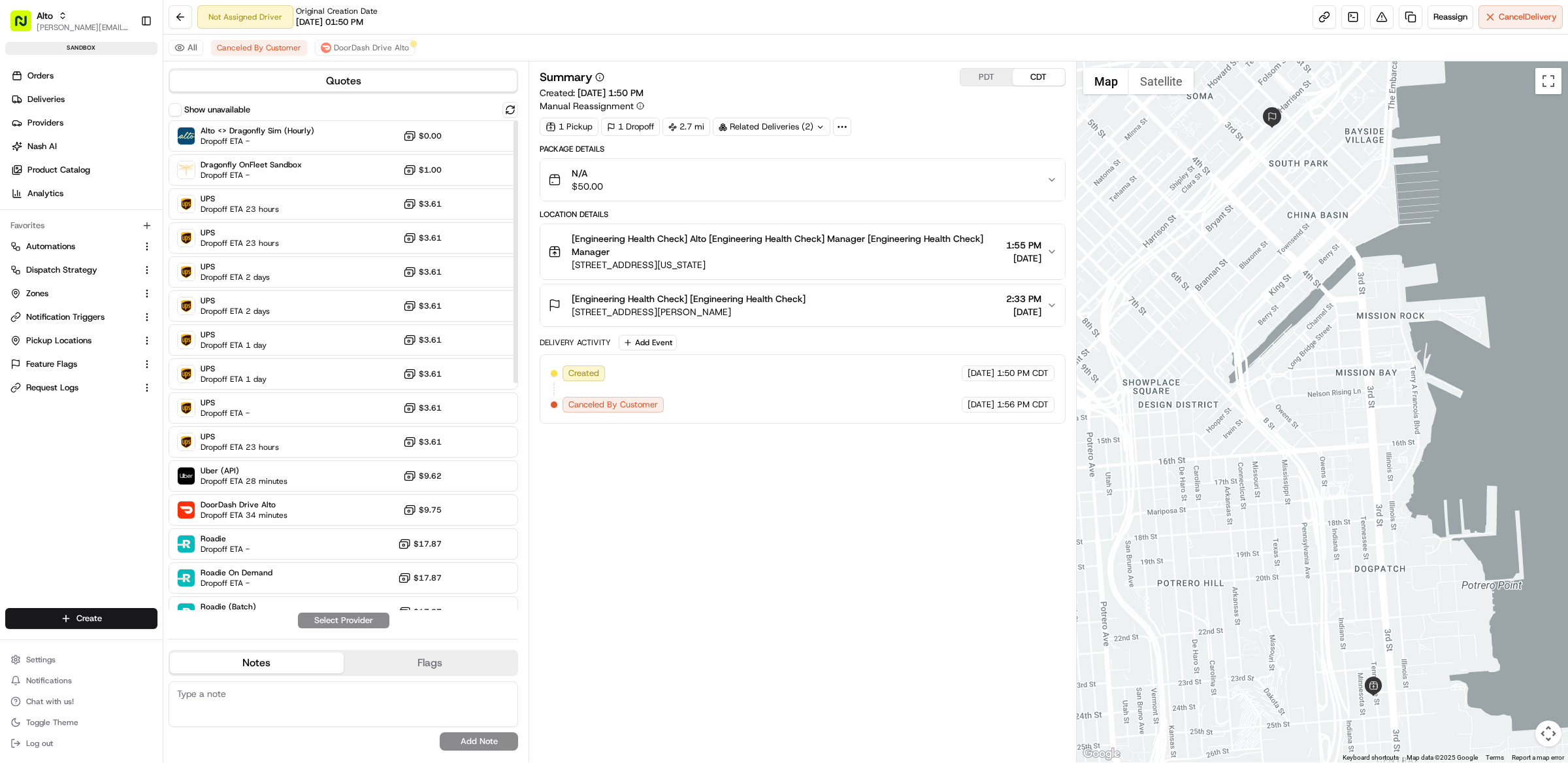
click at [684, 500] on div "Summary PDT CDT Created: 08/20/2025 1:50 PM Manual Reassignment 1 Pickup 1 Drop…" at bounding box center [802, 412] width 526 height 688
click at [363, 50] on span "DoorDash Drive Alto" at bounding box center [372, 48] width 75 height 11
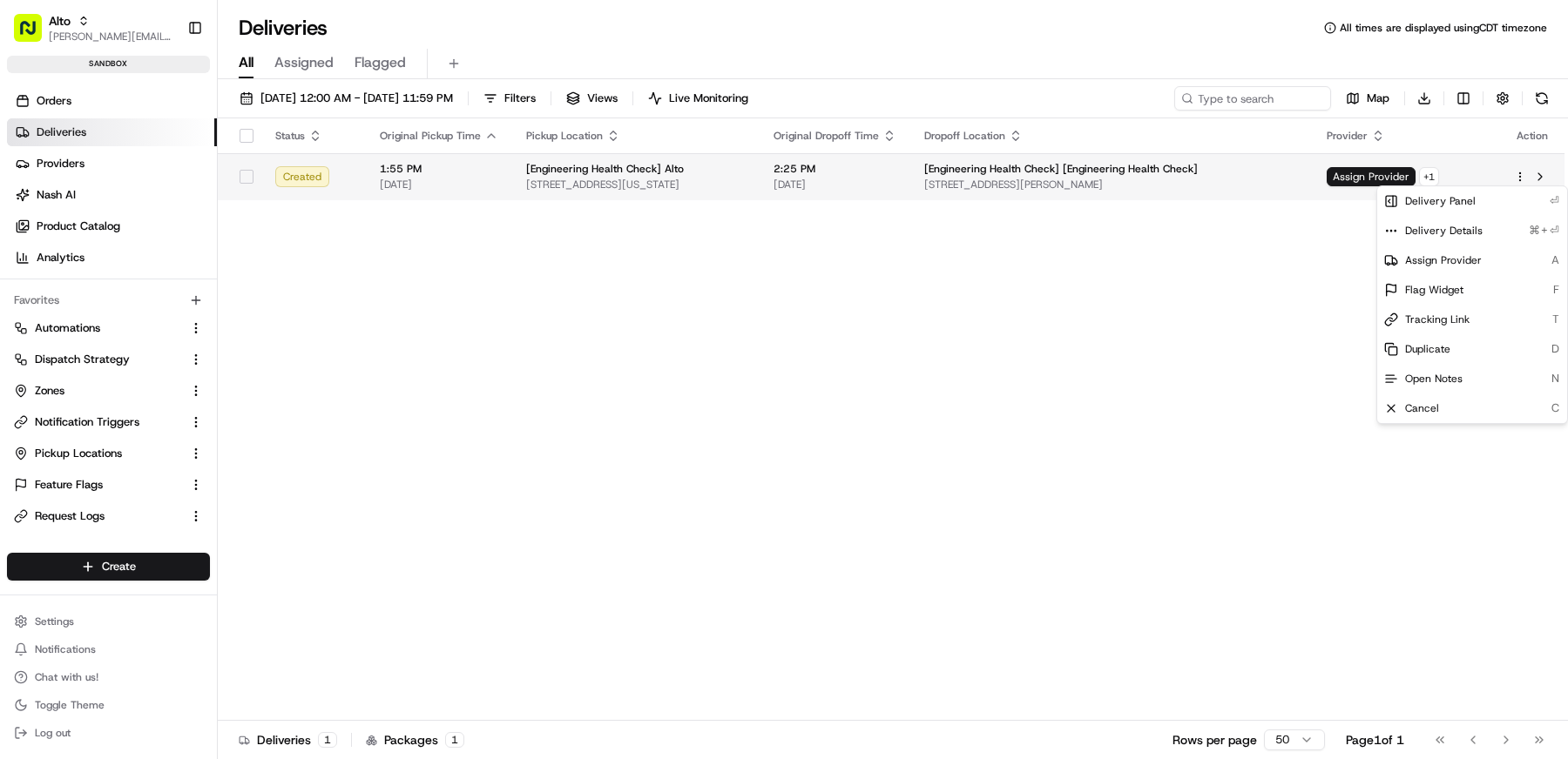
click at [1253, 175] on html "Alto matt@usenash.com Toggle Sidebar sandbox Orders Deliveries Providers Nash A…" at bounding box center [784, 379] width 1568 height 759
click at [1098, 291] on html "Alto matt@usenash.com Toggle Sidebar sandbox Orders Deliveries Providers Nash A…" at bounding box center [784, 379] width 1568 height 759
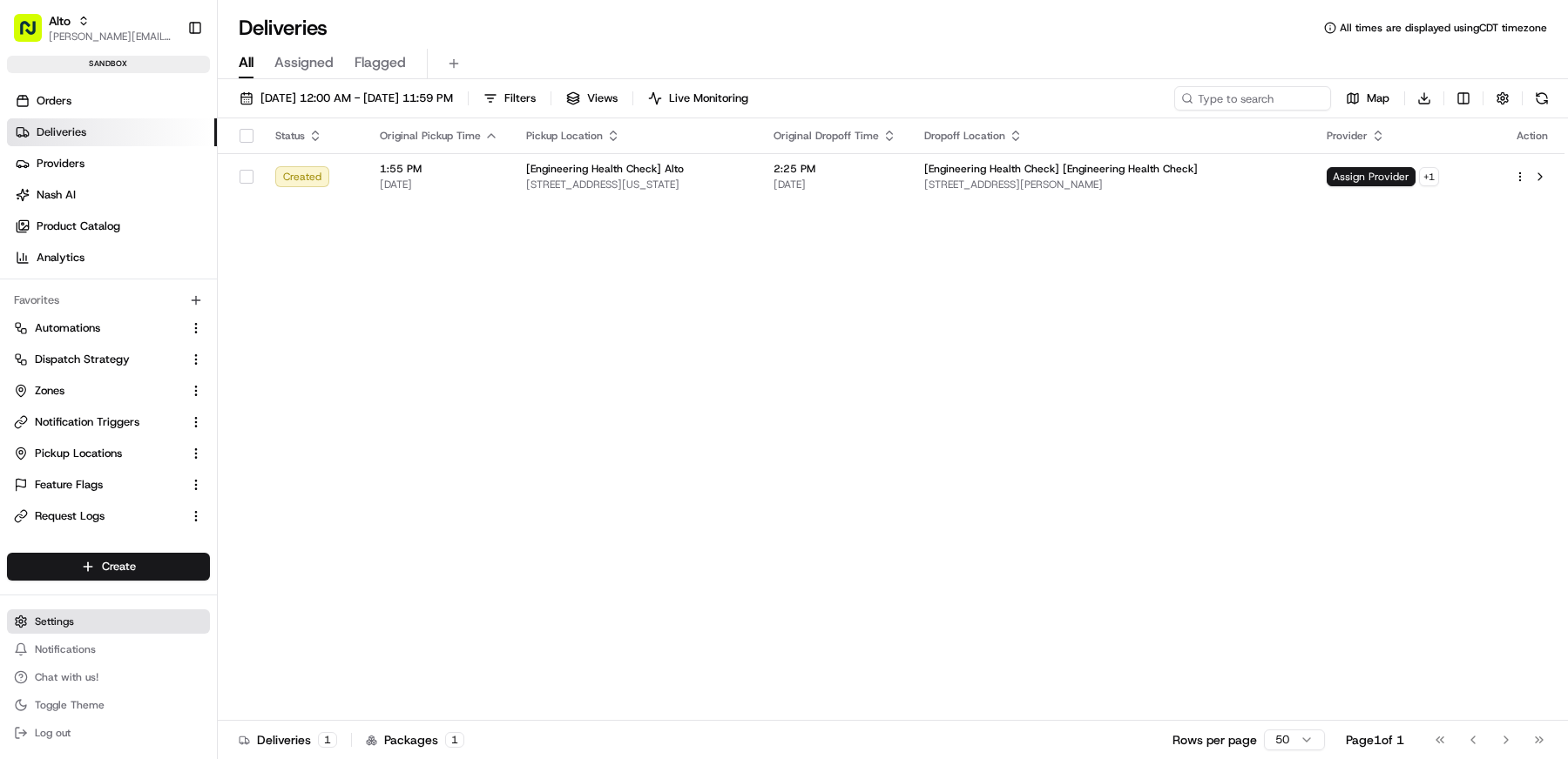
click at [62, 606] on span "Settings" at bounding box center [55, 621] width 39 height 14
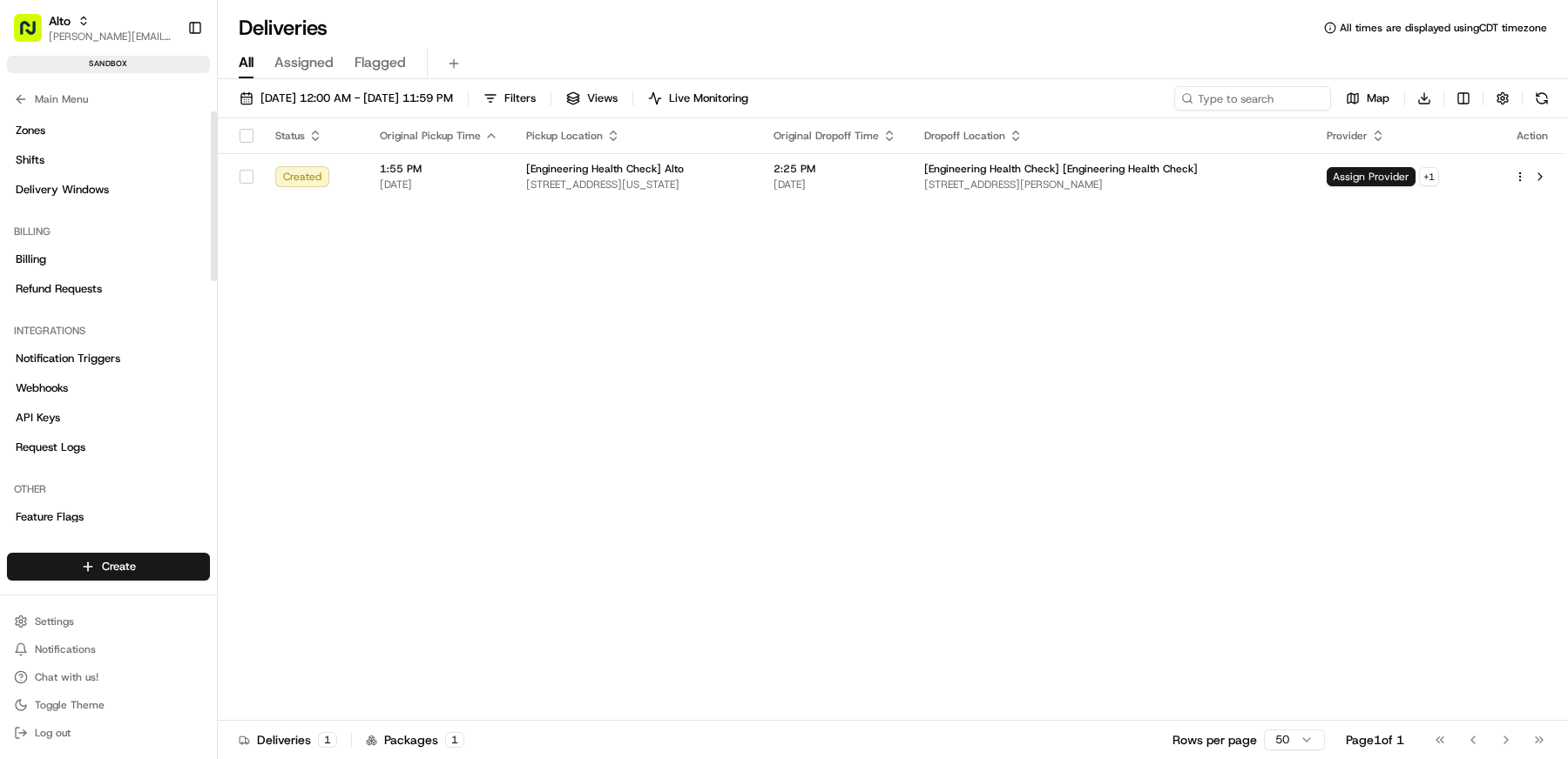
scroll to position [589, 0]
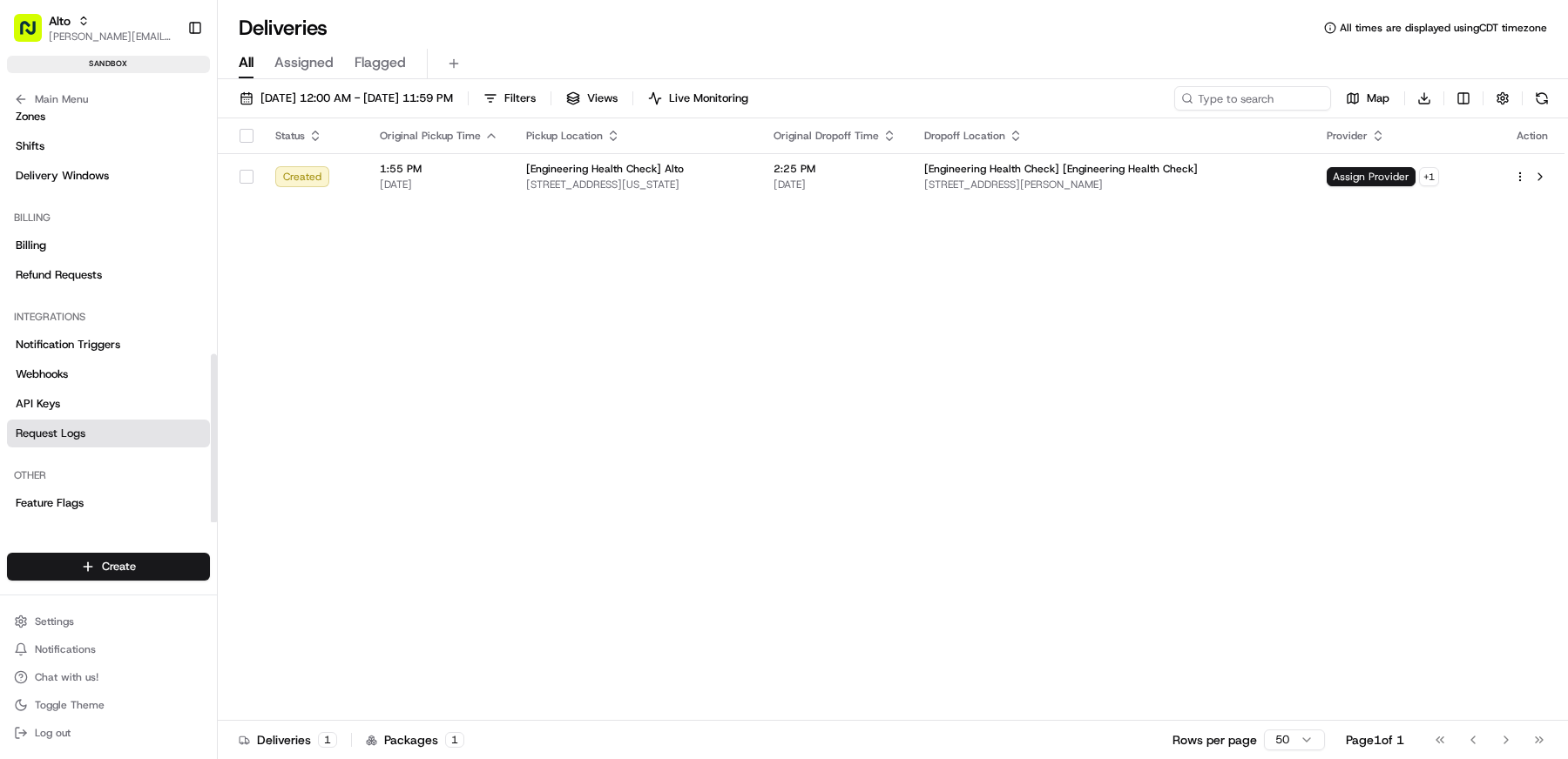
click at [71, 430] on span "Request Logs" at bounding box center [50, 434] width 70 height 16
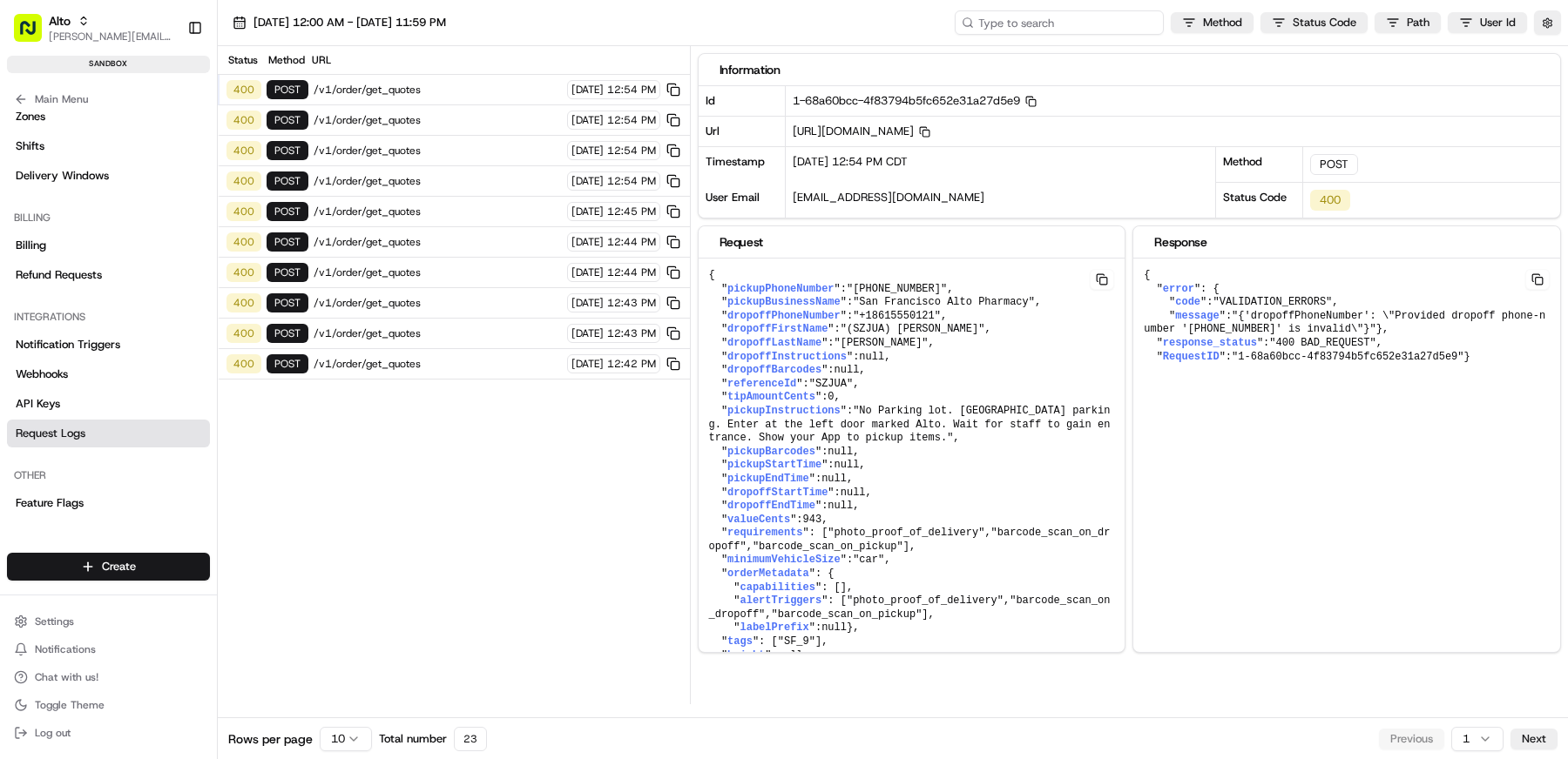
click at [1068, 15] on input at bounding box center [1059, 23] width 209 height 25
paste input "job_cXvjyxHQikZ7pe2xoCSnav"
type input "job_cXvjyxHQikZ7pe2xoCSnav"
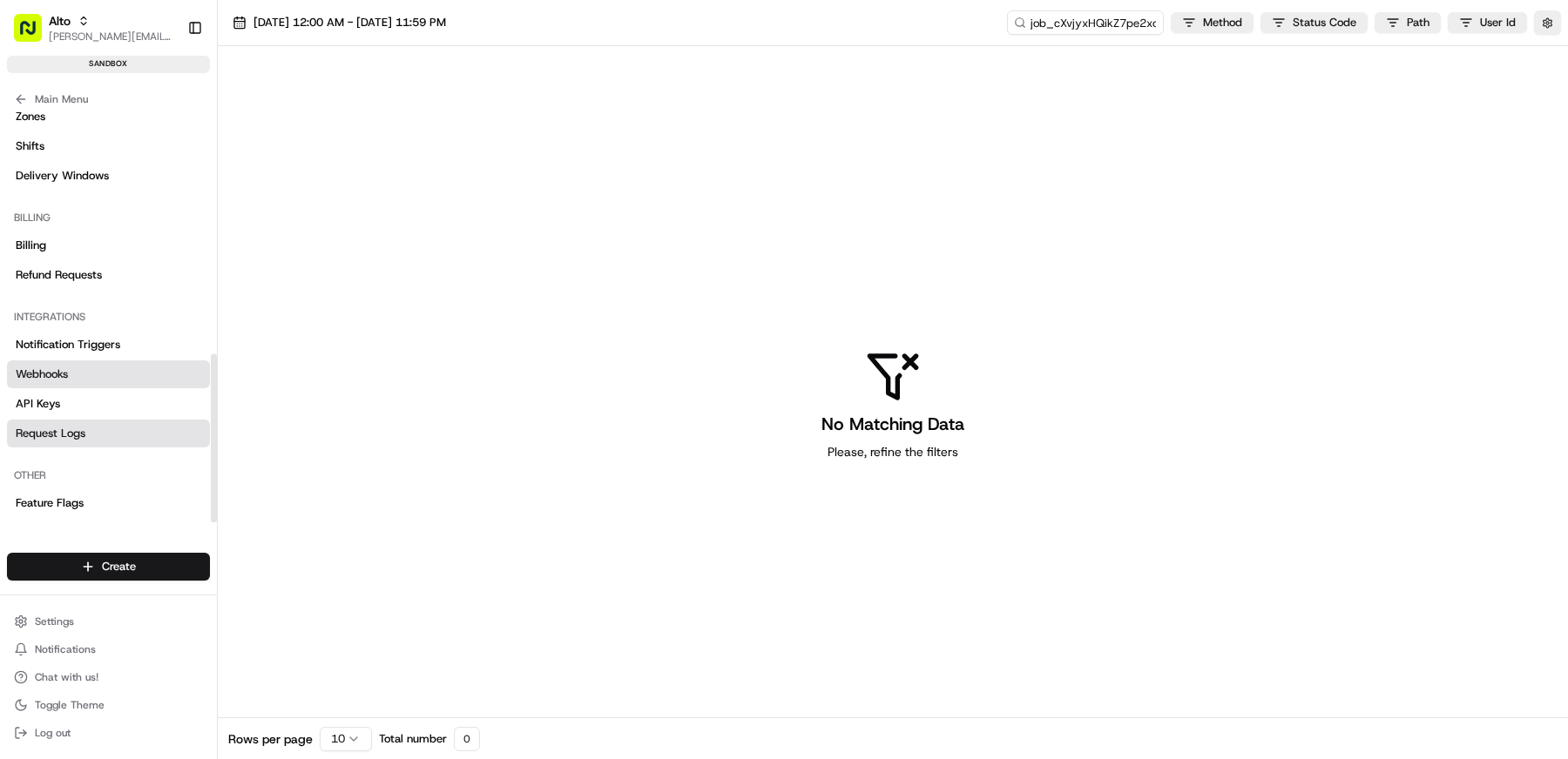
click at [100, 377] on link "Webhooks" at bounding box center [108, 375] width 203 height 28
